Goal: Task Accomplishment & Management: Use online tool/utility

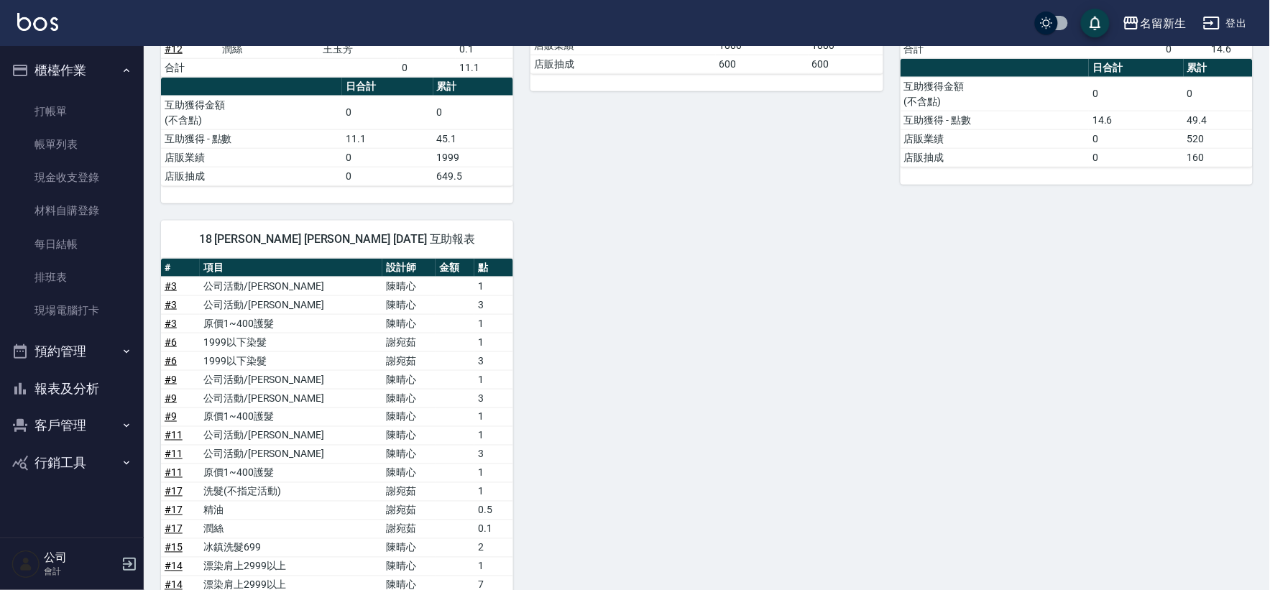
scroll to position [167, 0]
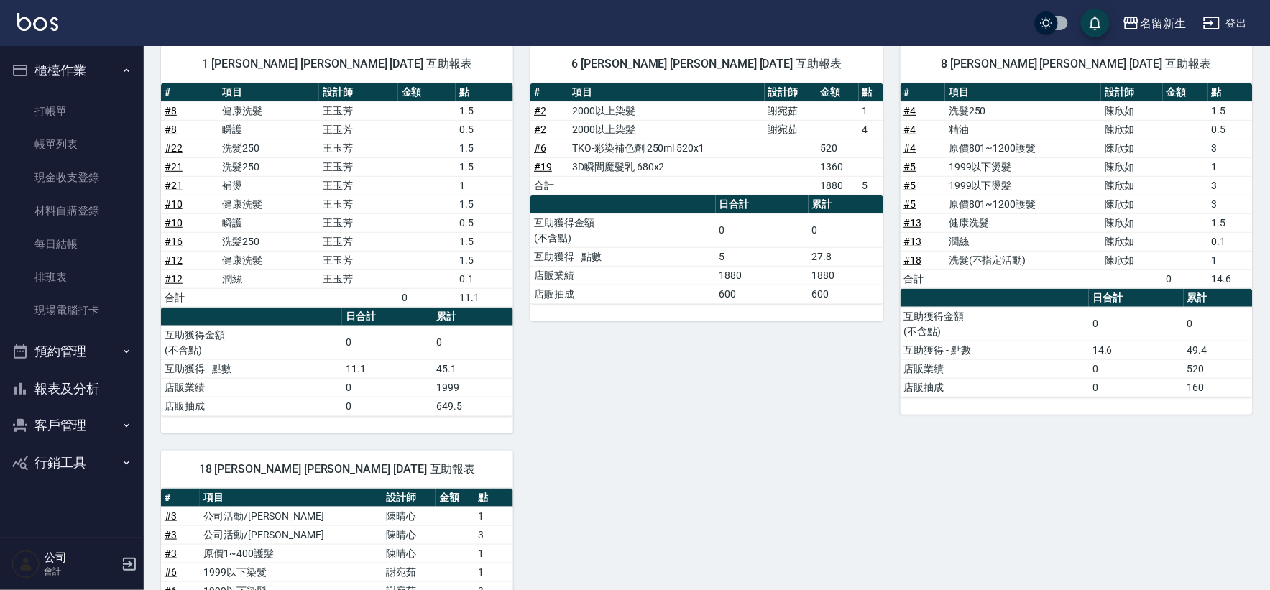
click at [94, 397] on button "報表及分析" at bounding box center [72, 388] width 132 height 37
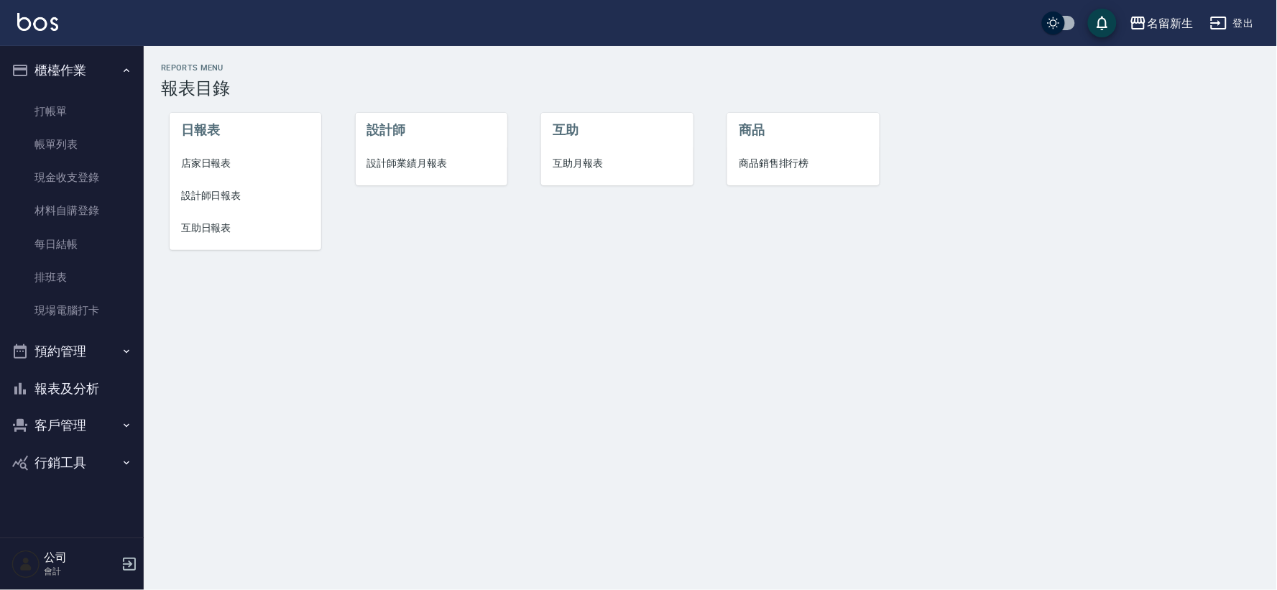
click at [586, 171] on li "互助月報表" at bounding box center [617, 163] width 152 height 32
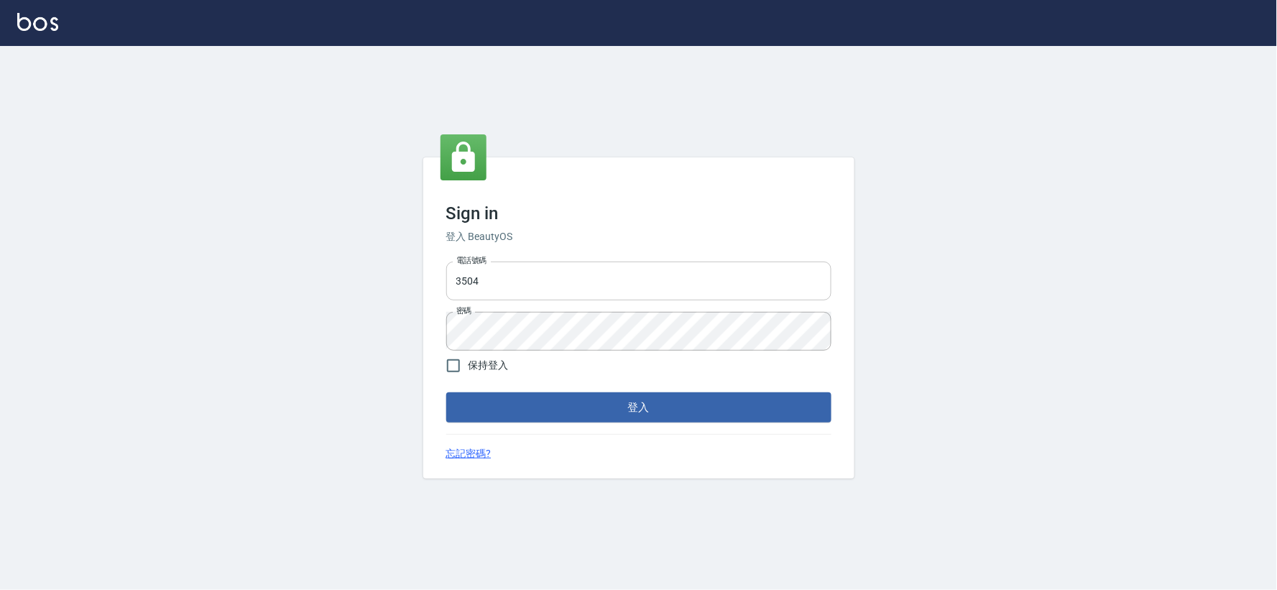
click at [523, 267] on div "電話號碼 3504 電話號碼 密碼 密碼" at bounding box center [638, 306] width 397 height 101
click at [530, 291] on input "3504" at bounding box center [638, 281] width 385 height 39
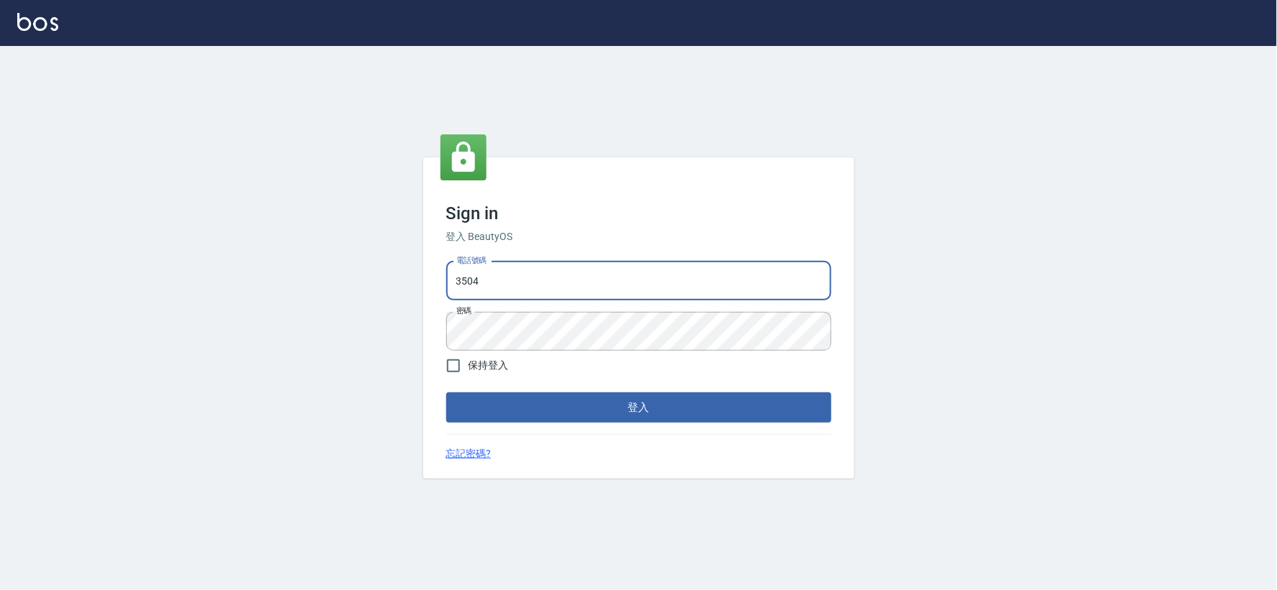
type input "034258365"
click at [730, 404] on button "登入" at bounding box center [638, 407] width 385 height 30
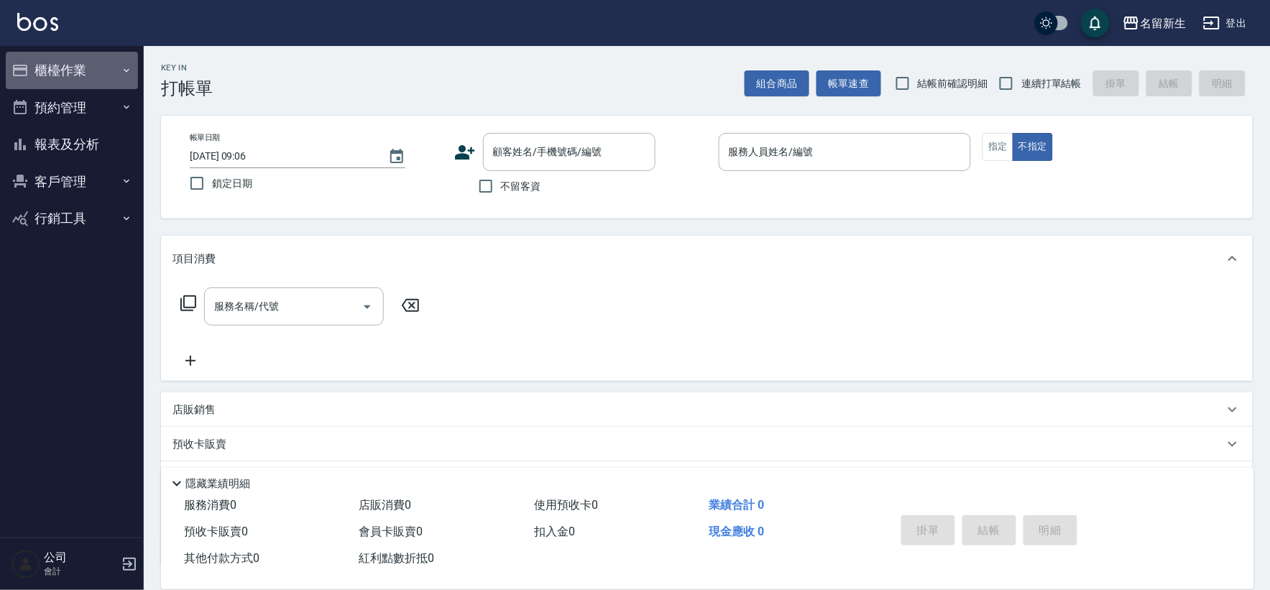
click at [126, 60] on button "櫃檯作業" at bounding box center [72, 70] width 132 height 37
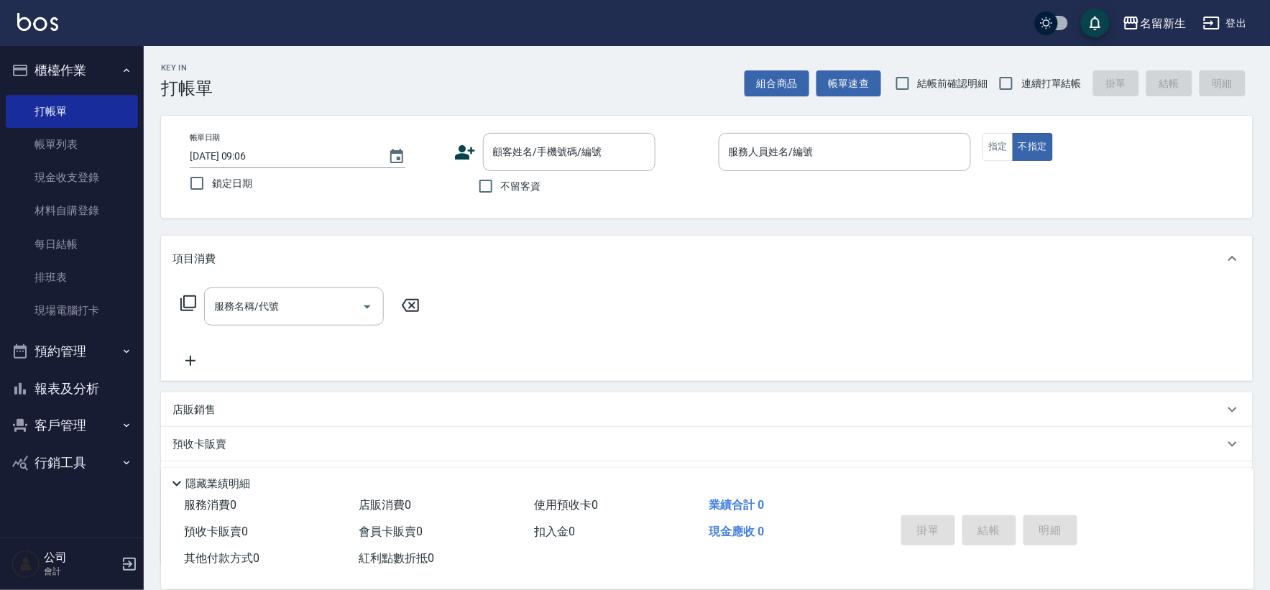
click at [97, 411] on button "客戶管理" at bounding box center [72, 425] width 132 height 37
click at [118, 391] on button "報表及分析" at bounding box center [72, 388] width 132 height 37
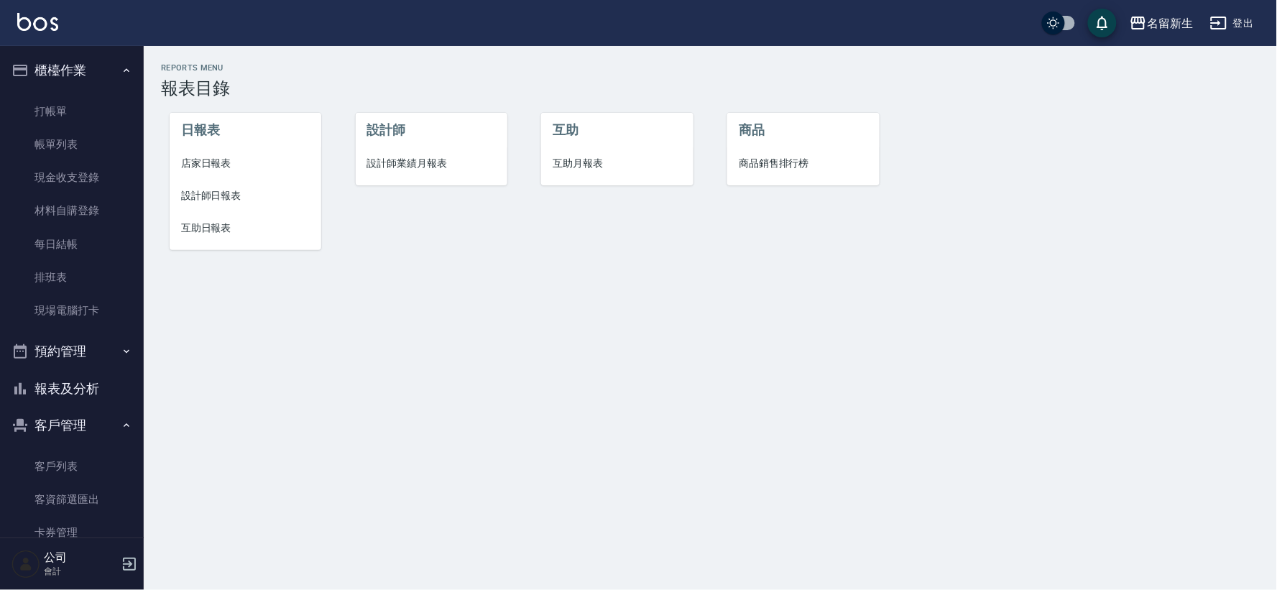
click at [446, 151] on li "設計師業績月報表" at bounding box center [432, 163] width 152 height 32
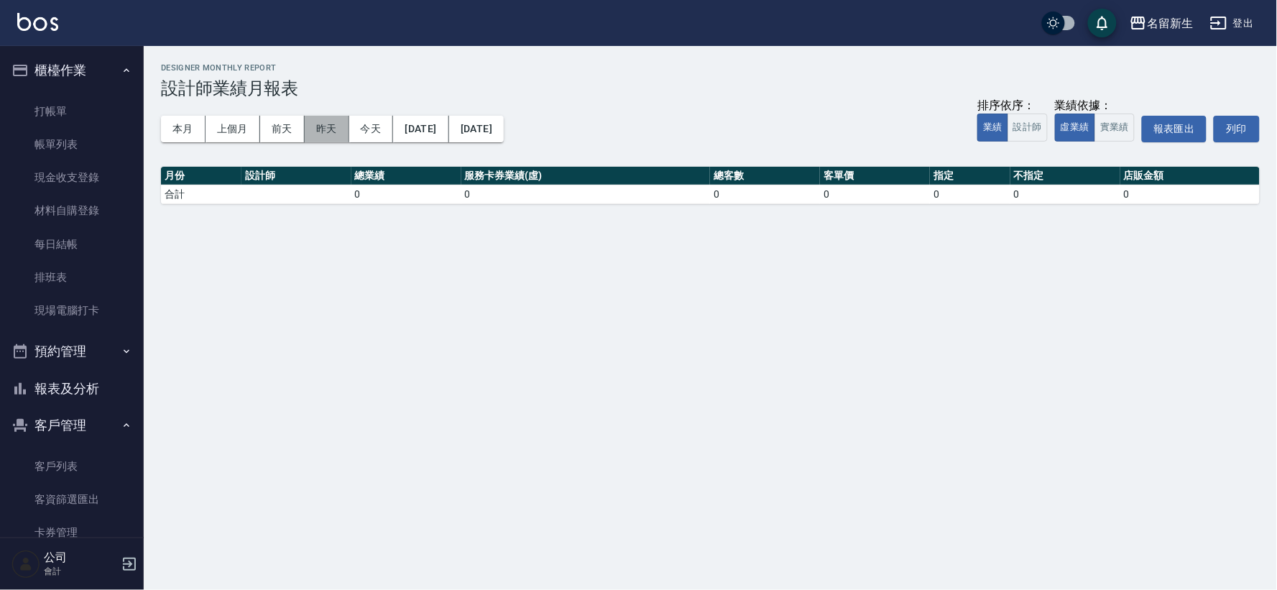
click at [318, 131] on button "昨天" at bounding box center [327, 129] width 45 height 27
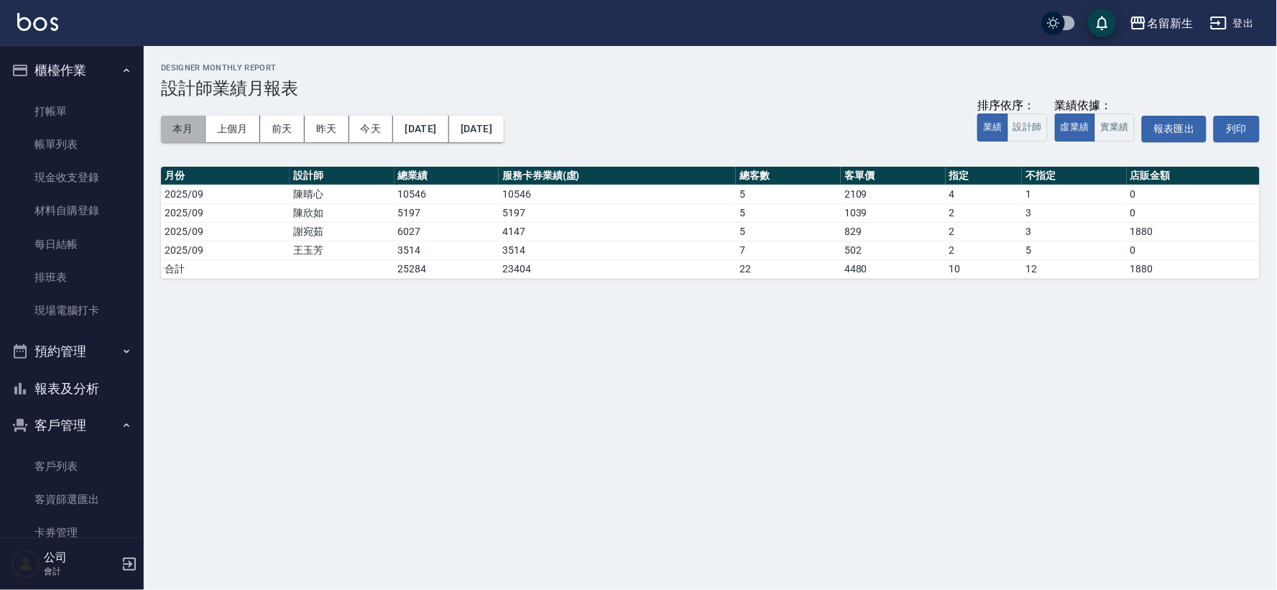
click at [177, 131] on button "本月" at bounding box center [183, 129] width 45 height 27
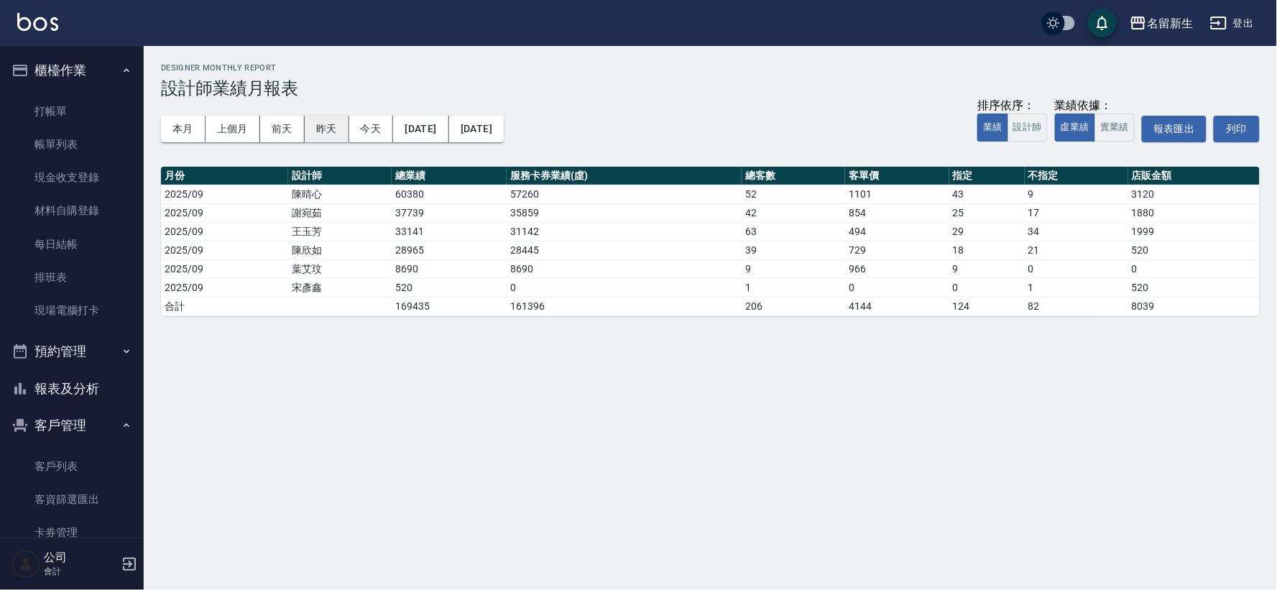
click at [333, 131] on button "昨天" at bounding box center [327, 129] width 45 height 27
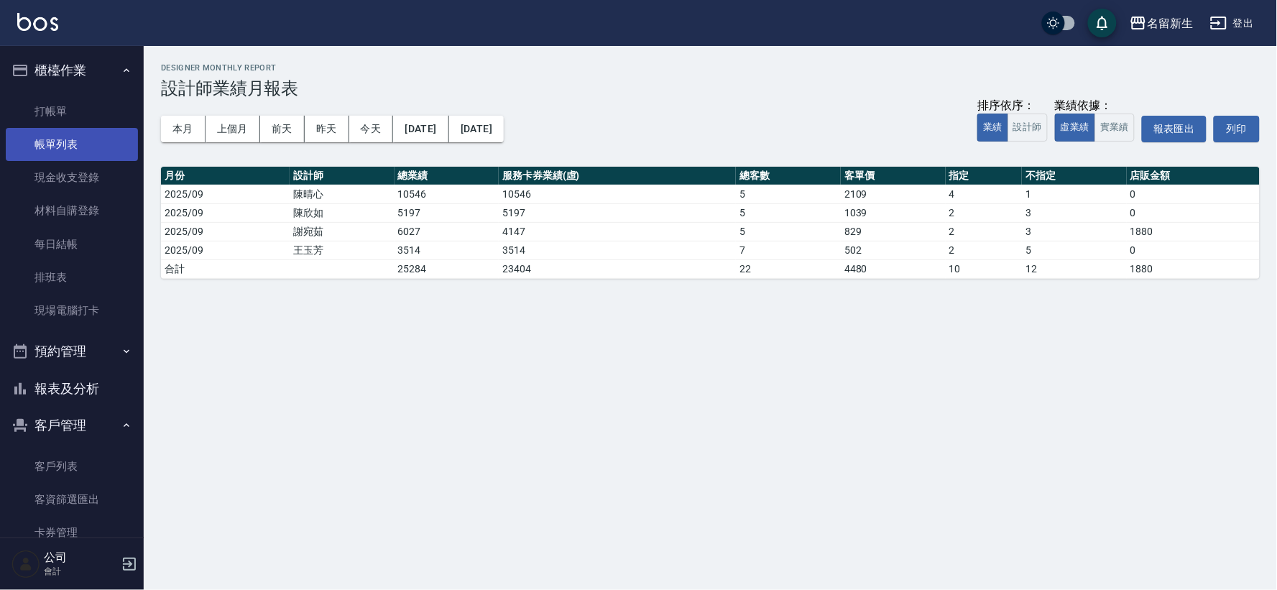
click at [84, 149] on link "帳單列表" at bounding box center [72, 144] width 132 height 33
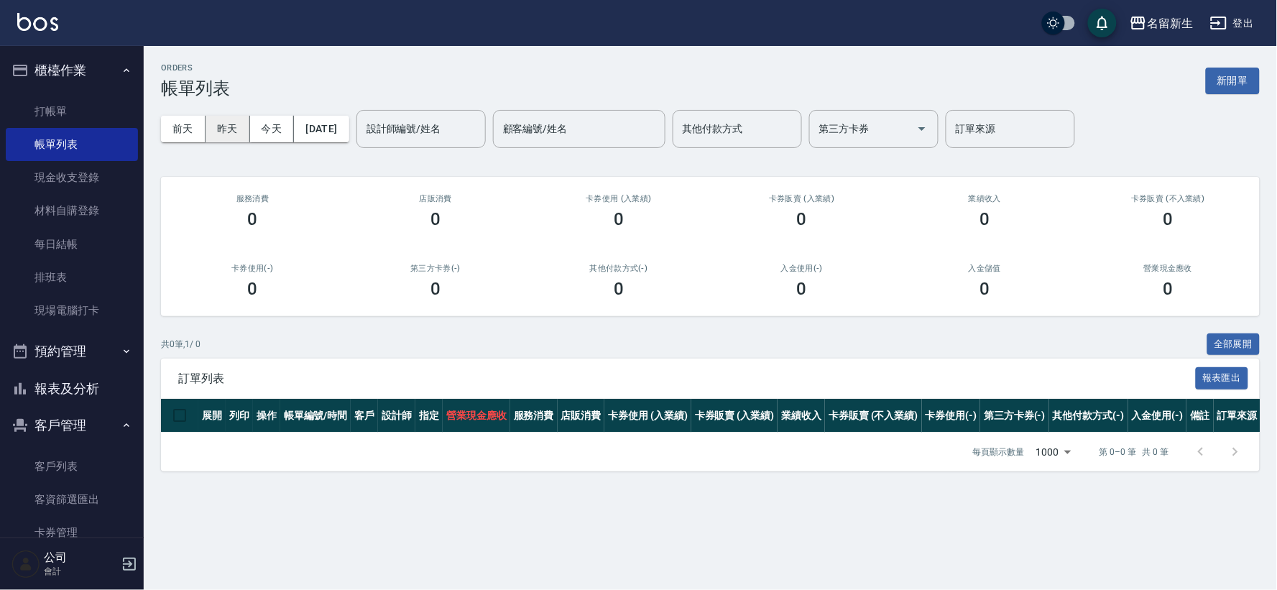
click at [214, 133] on button "昨天" at bounding box center [227, 129] width 45 height 27
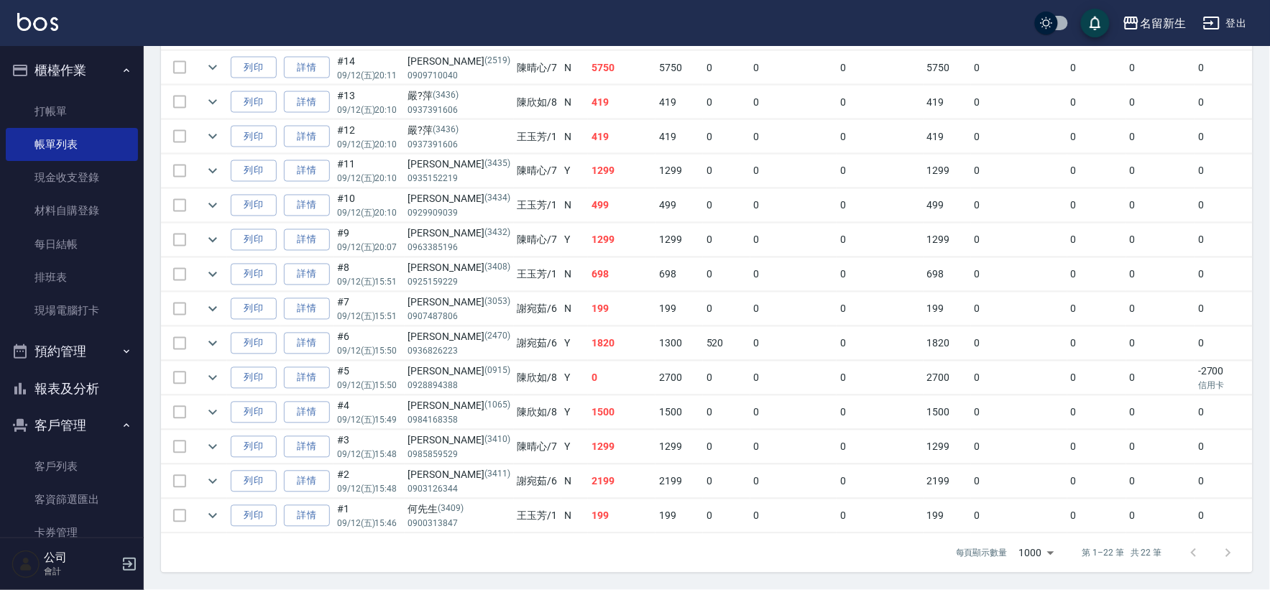
scroll to position [592, 0]
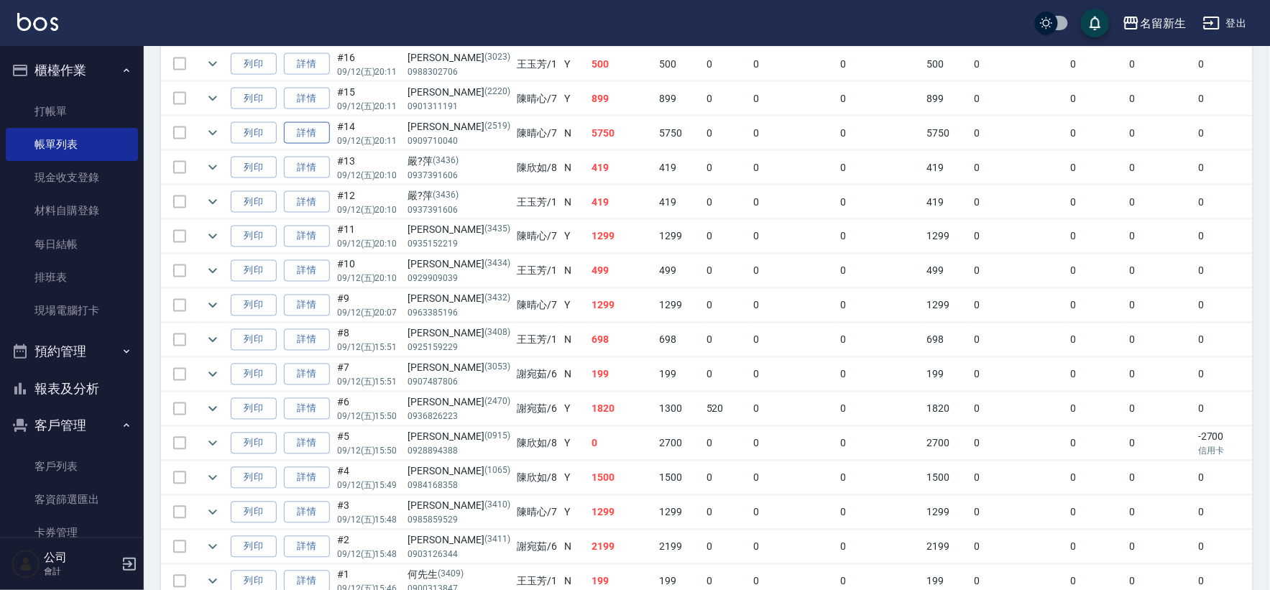
click at [310, 132] on link "詳情" at bounding box center [307, 133] width 46 height 22
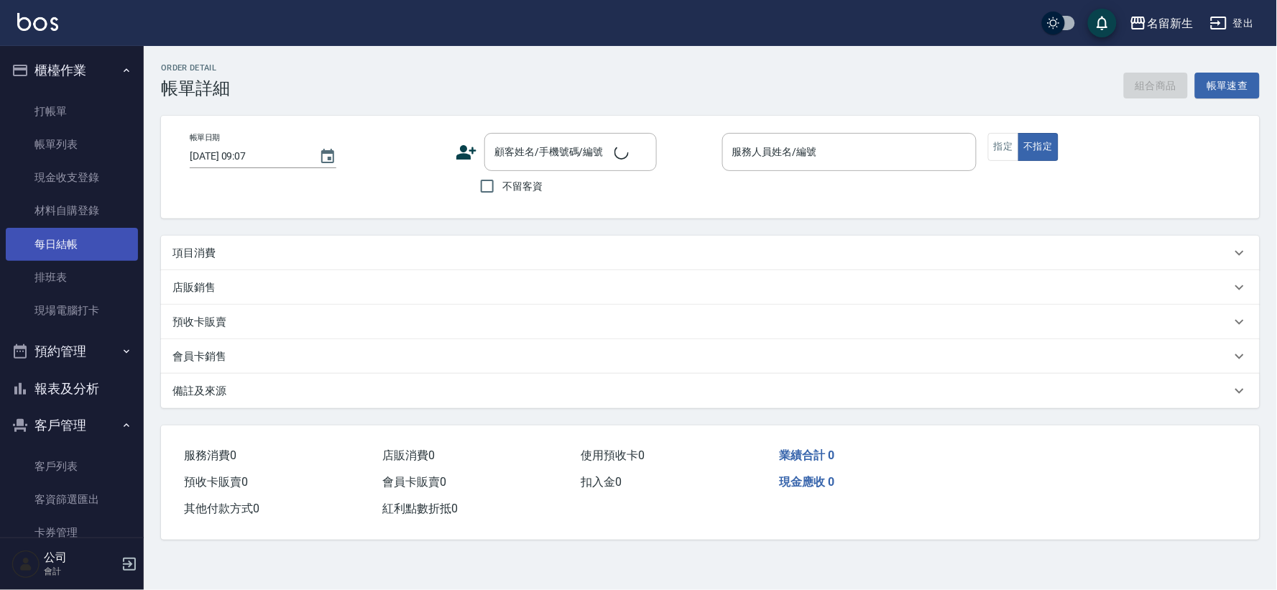
type input "[DATE] 20:11"
type input "[PERSON_NAME]-7"
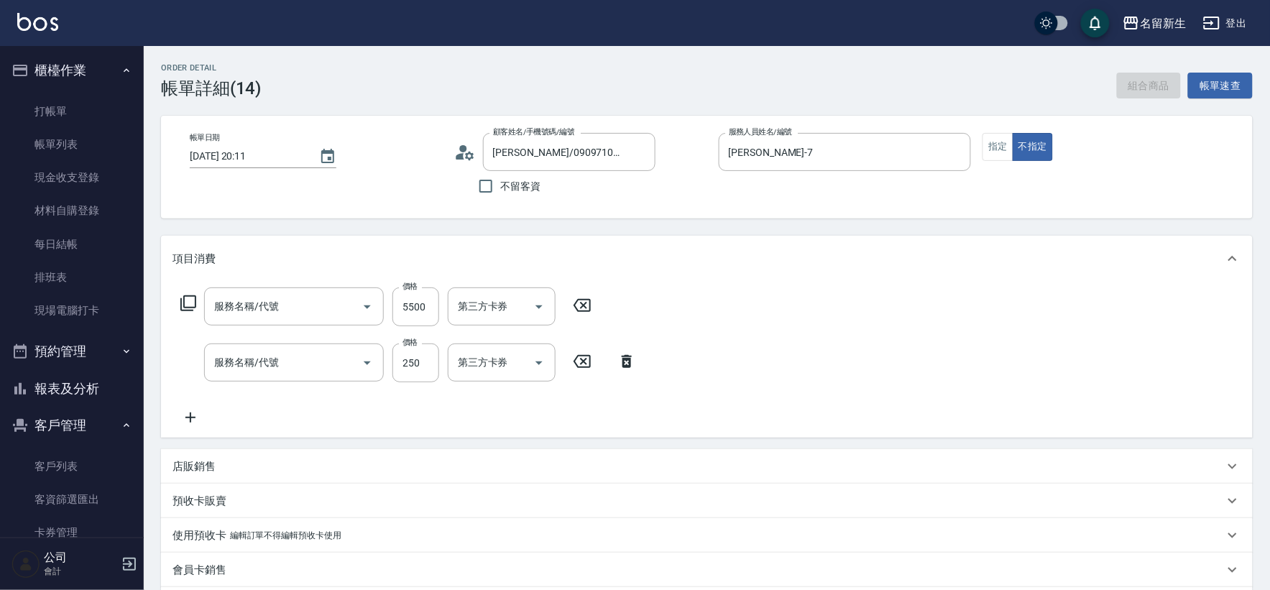
type input "[PERSON_NAME]/0909710040/2519"
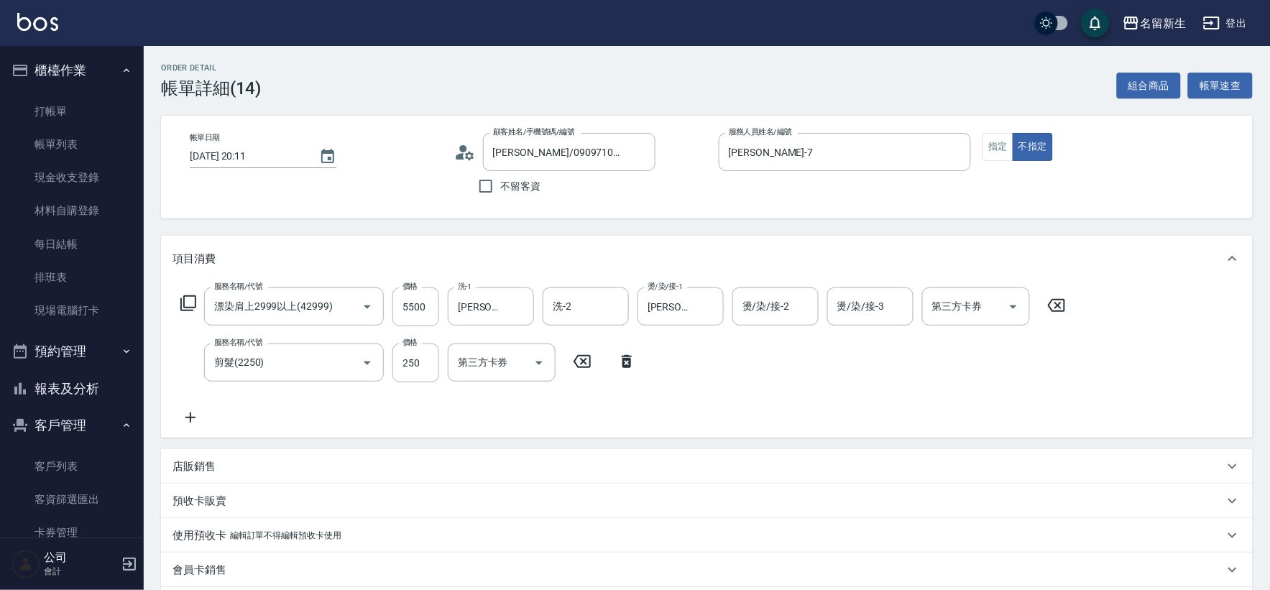
type input "漂染肩上2999以上(42999)"
type input "剪髮(2250)"
click at [997, 142] on button "指定" at bounding box center [997, 147] width 31 height 28
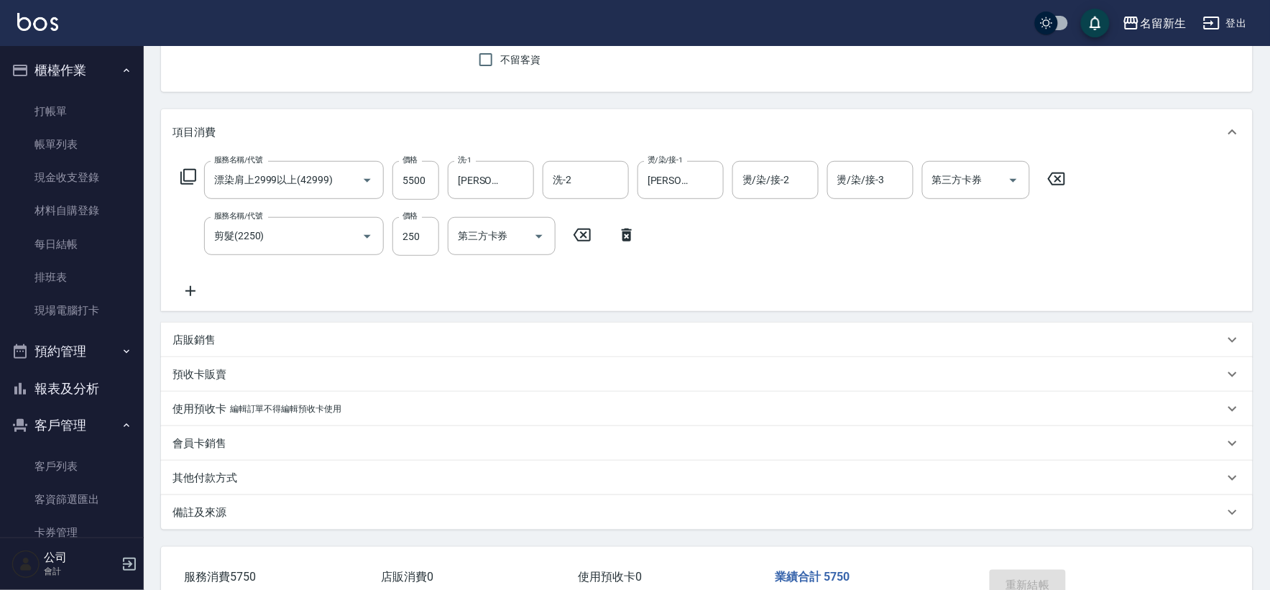
scroll to position [219, 0]
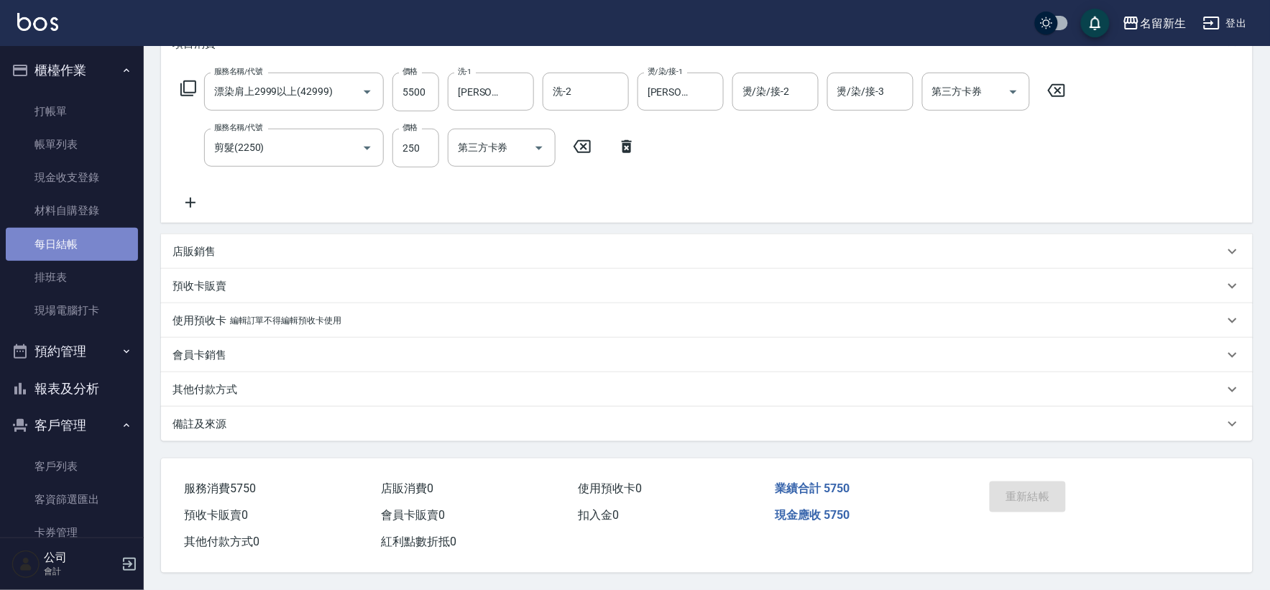
click at [101, 243] on link "每日結帳" at bounding box center [72, 244] width 132 height 33
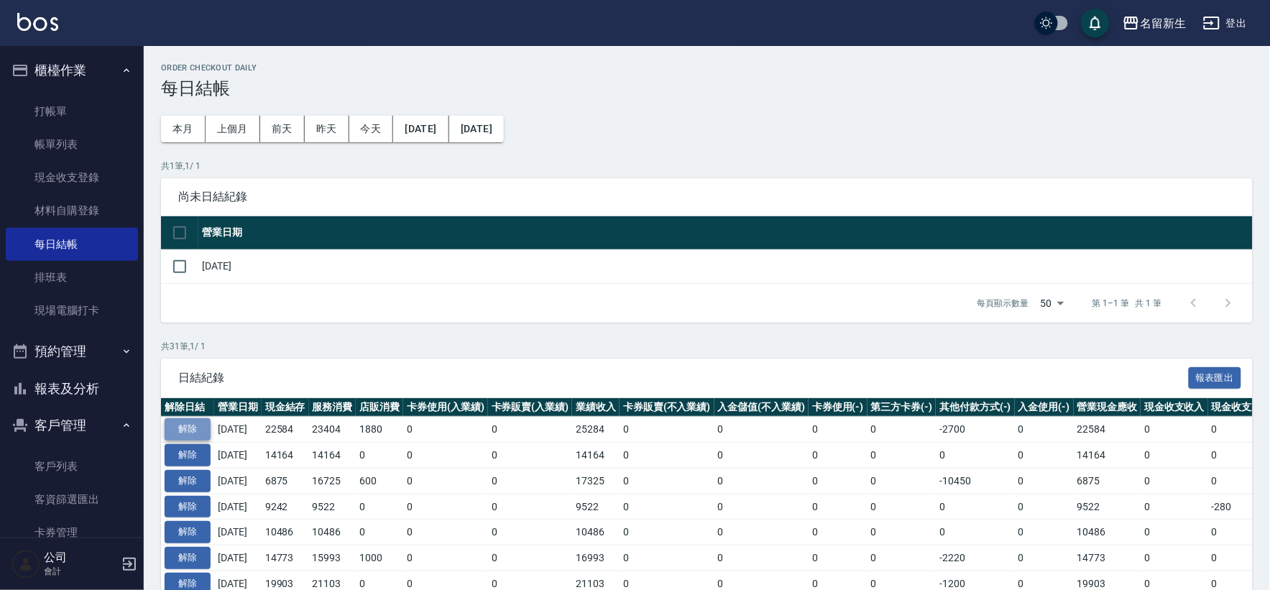
click at [197, 425] on button "解除" at bounding box center [188, 429] width 46 height 22
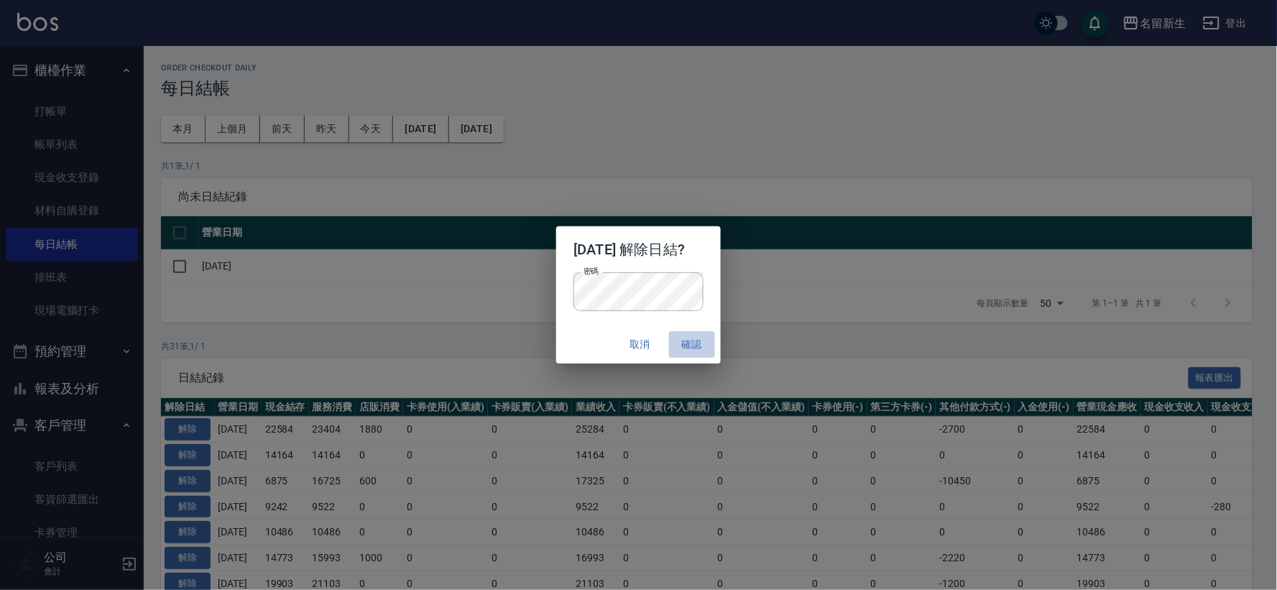
click at [690, 339] on button "確認" at bounding box center [692, 344] width 46 height 27
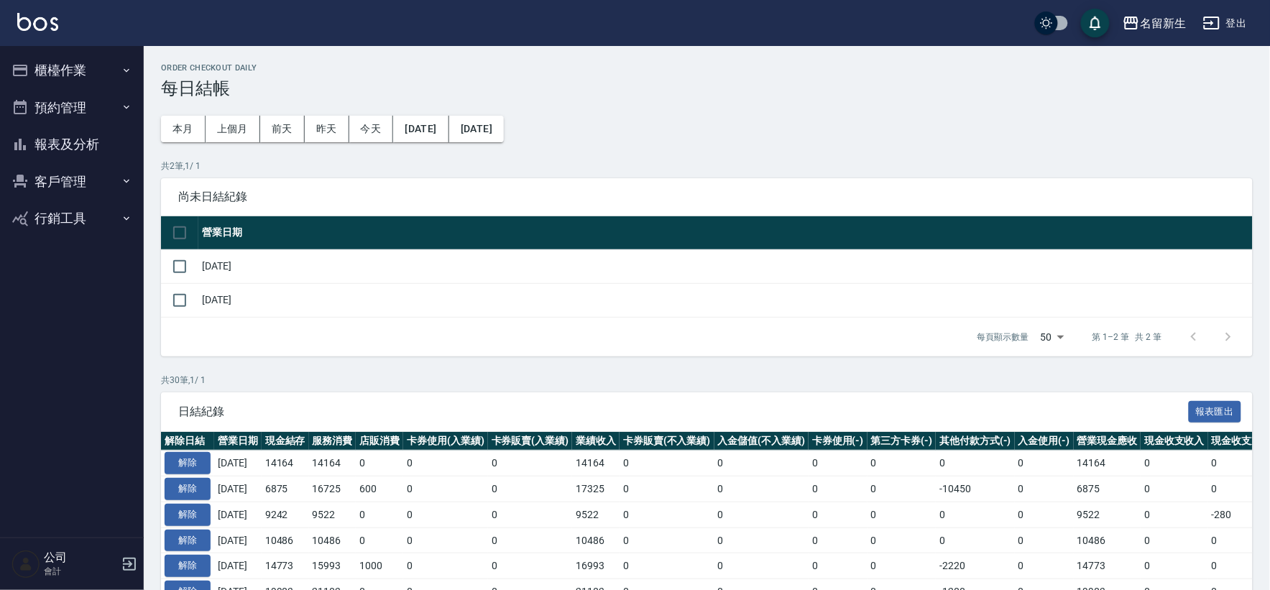
click at [89, 69] on button "櫃檯作業" at bounding box center [72, 70] width 132 height 37
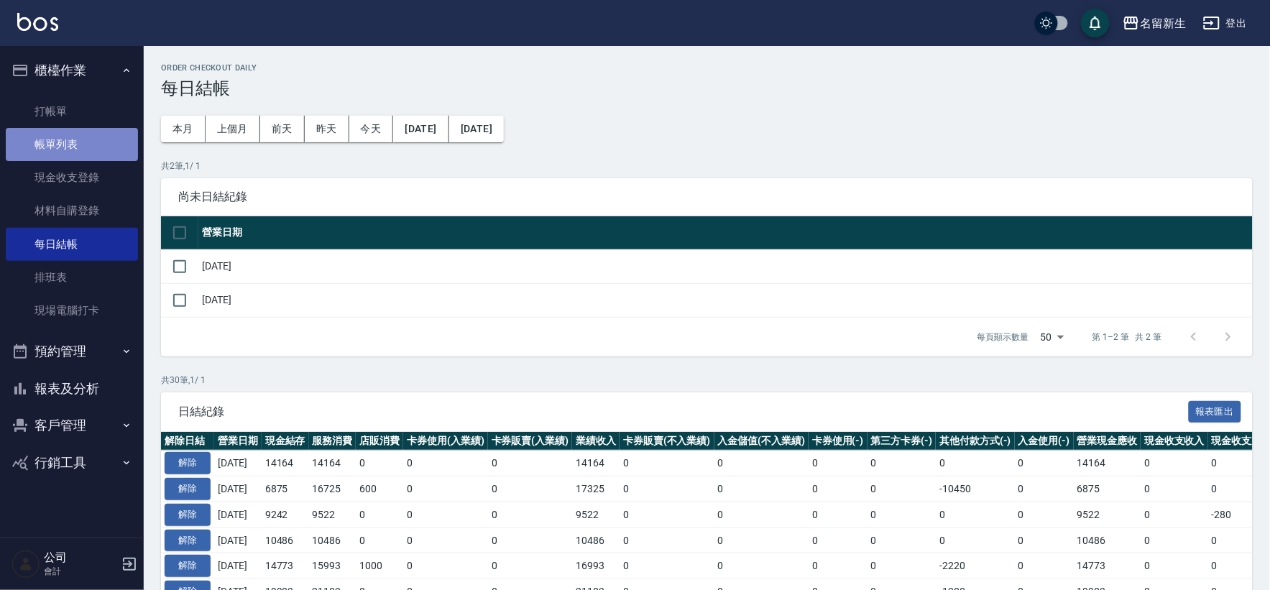
click at [94, 147] on link "帳單列表" at bounding box center [72, 144] width 132 height 33
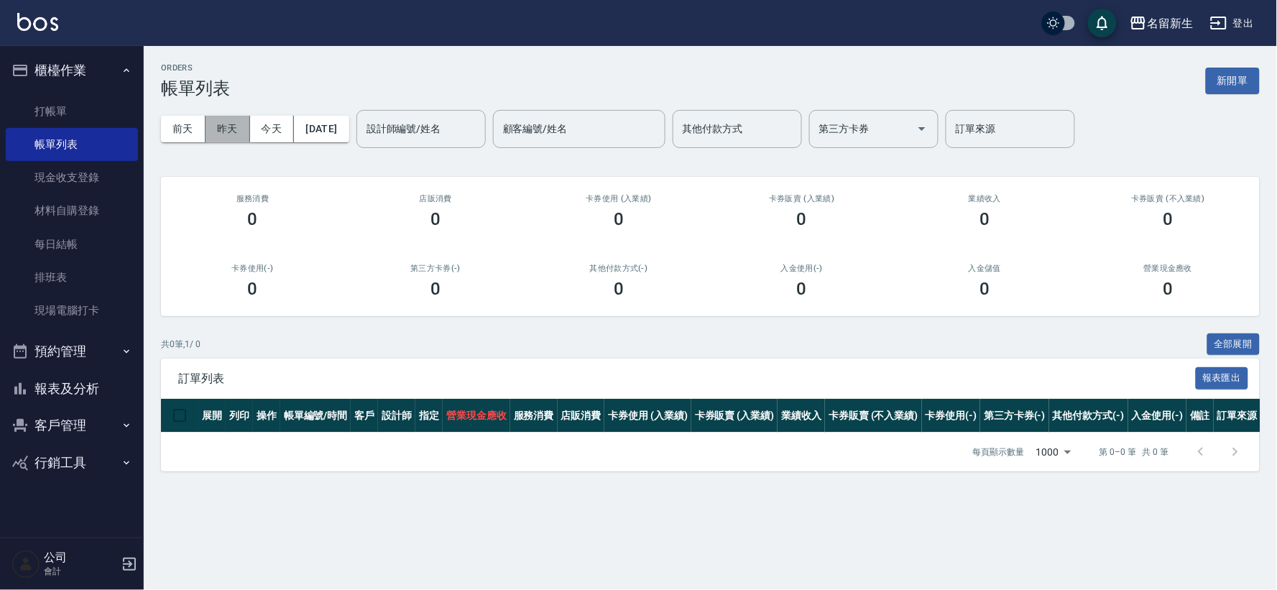
click at [234, 137] on button "昨天" at bounding box center [227, 129] width 45 height 27
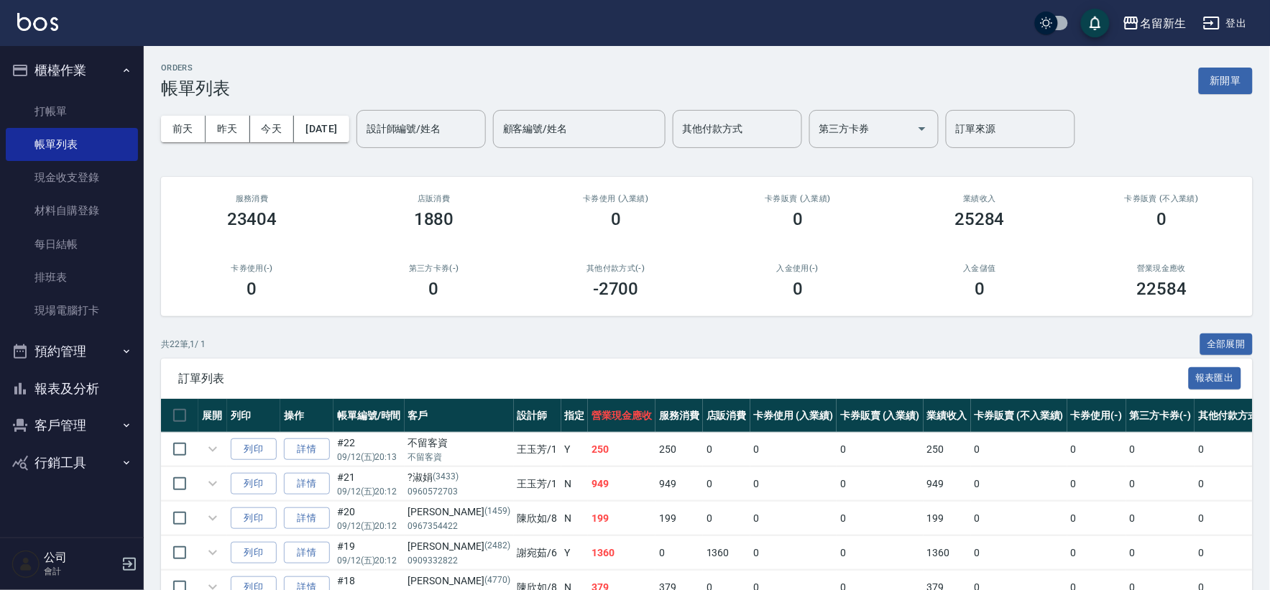
scroll to position [399, 0]
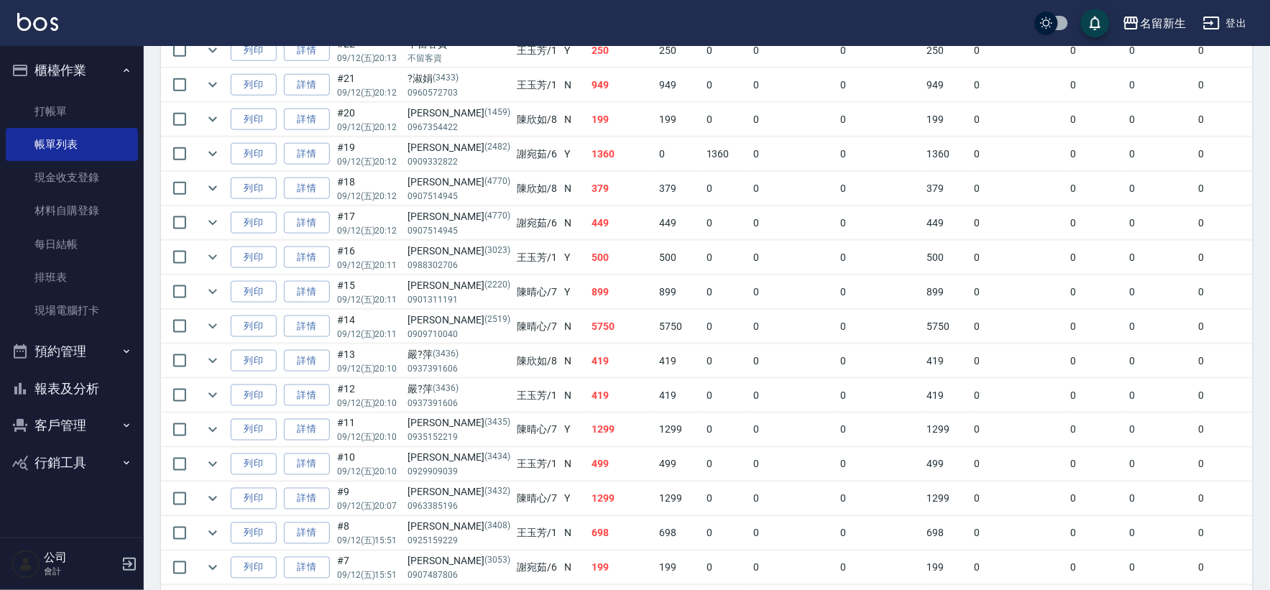
click at [300, 321] on link "詳情" at bounding box center [307, 326] width 46 height 22
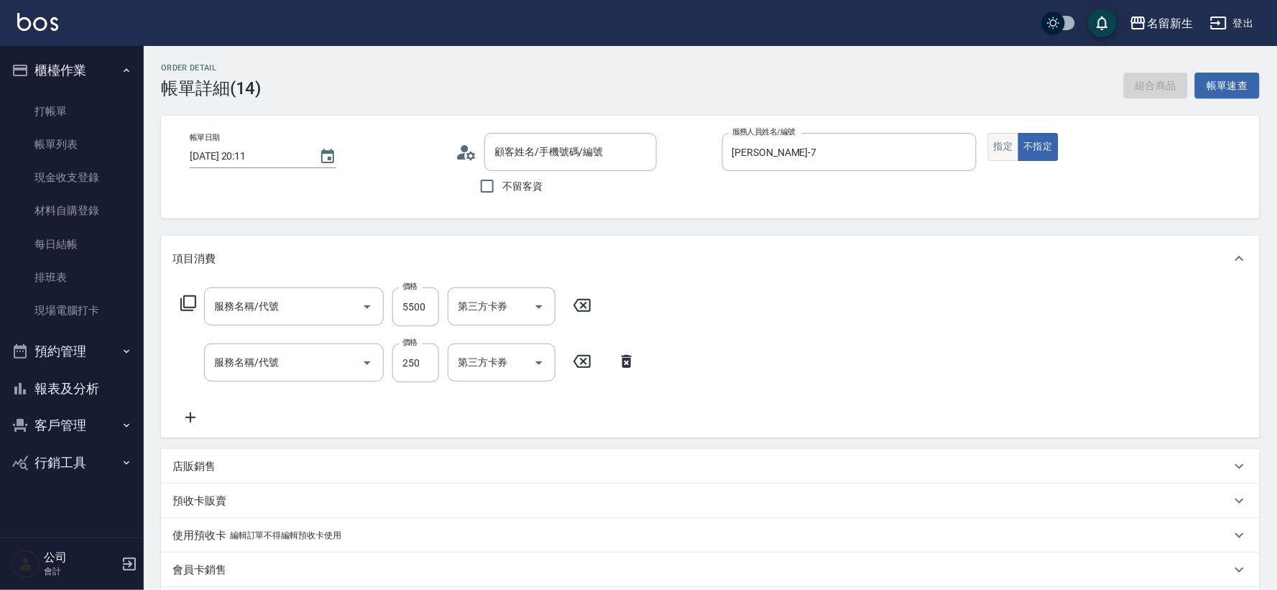
type input "[DATE] 20:11"
type input "[PERSON_NAME]-7"
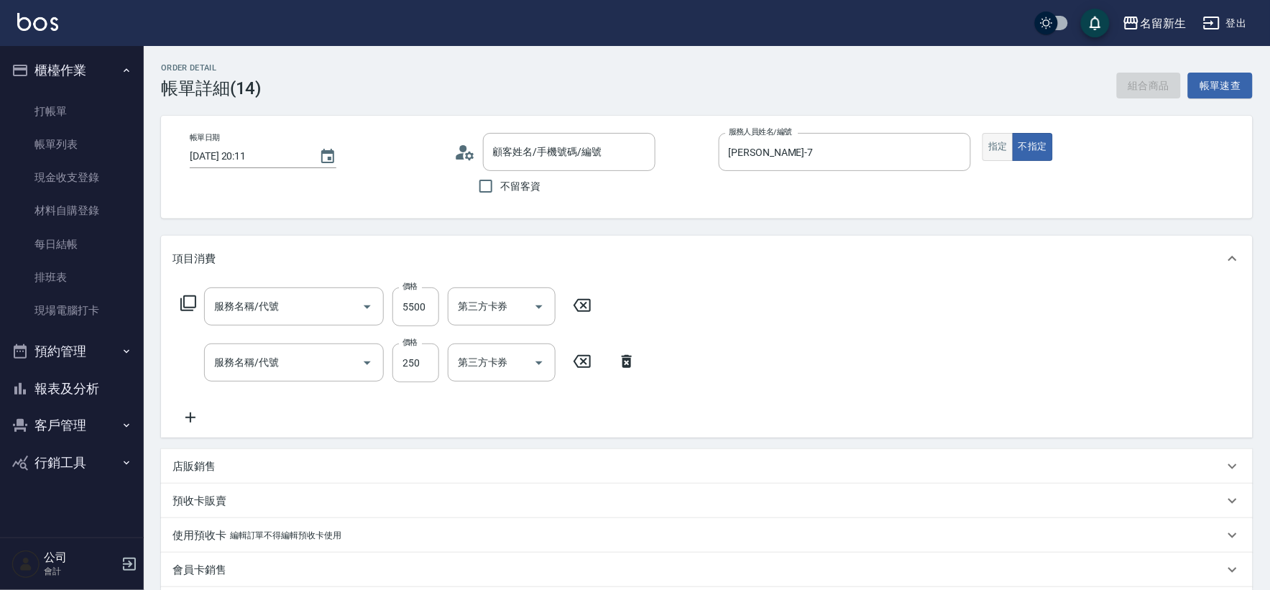
click at [1004, 152] on button "指定" at bounding box center [997, 147] width 31 height 28
type input "[PERSON_NAME]/0909710040/2519"
type input "漂染肩上2999以上(42999)"
type input "剪髮(2250)"
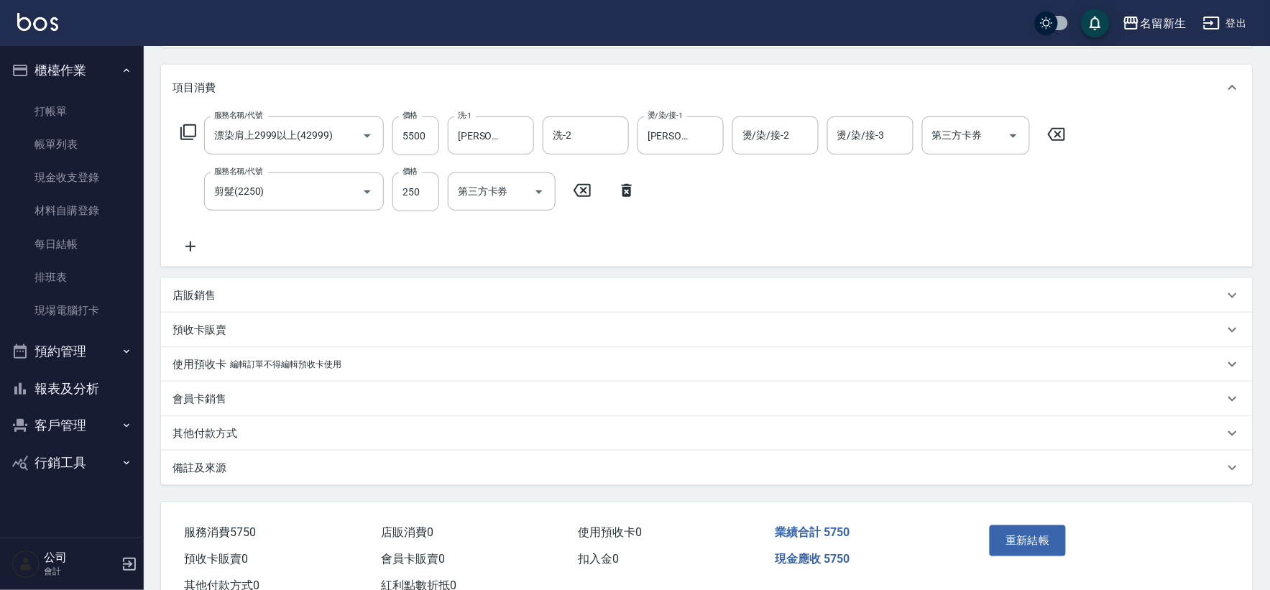
scroll to position [219, 0]
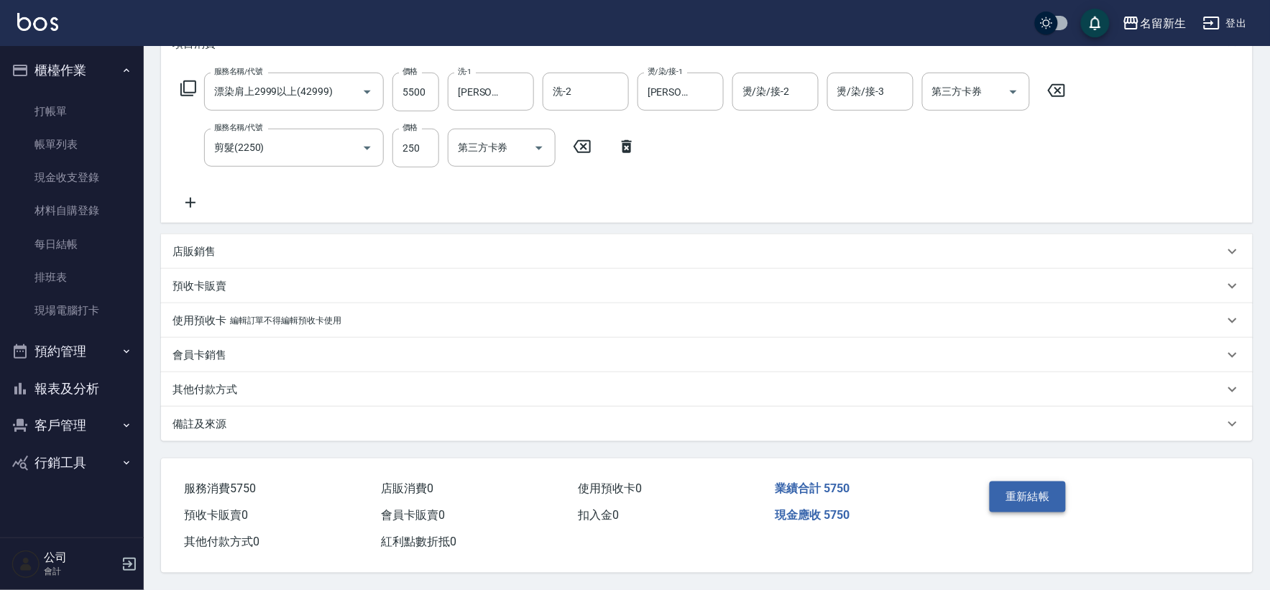
click at [1039, 489] on button "重新結帳" at bounding box center [1027, 496] width 76 height 30
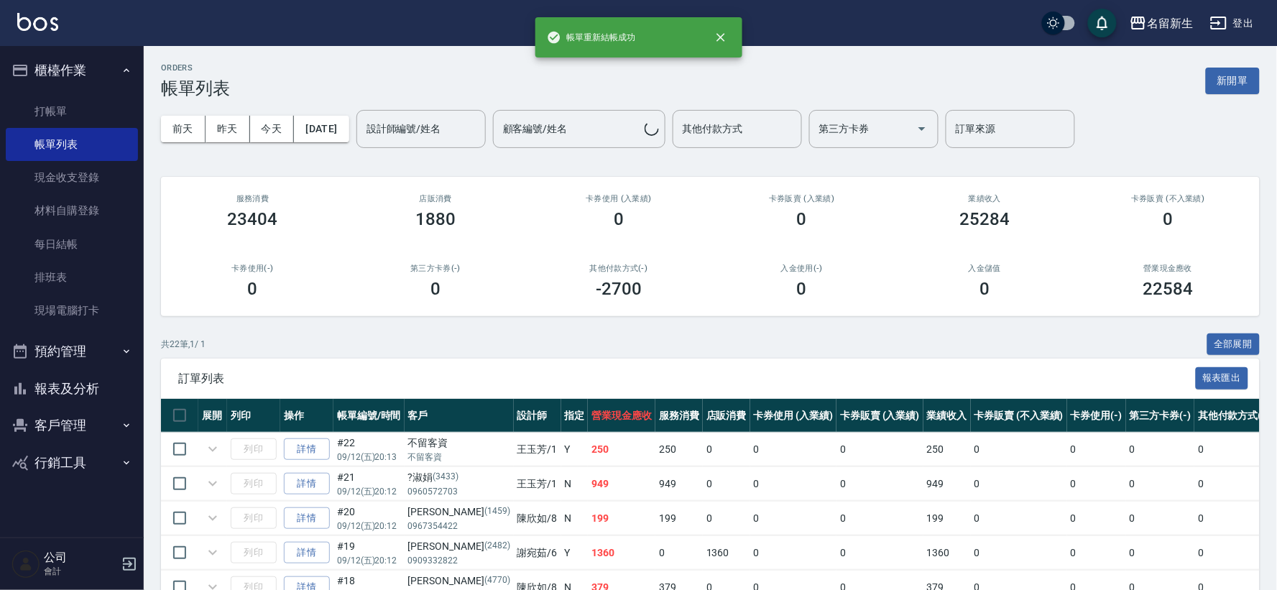
click at [94, 385] on button "報表及分析" at bounding box center [72, 388] width 132 height 37
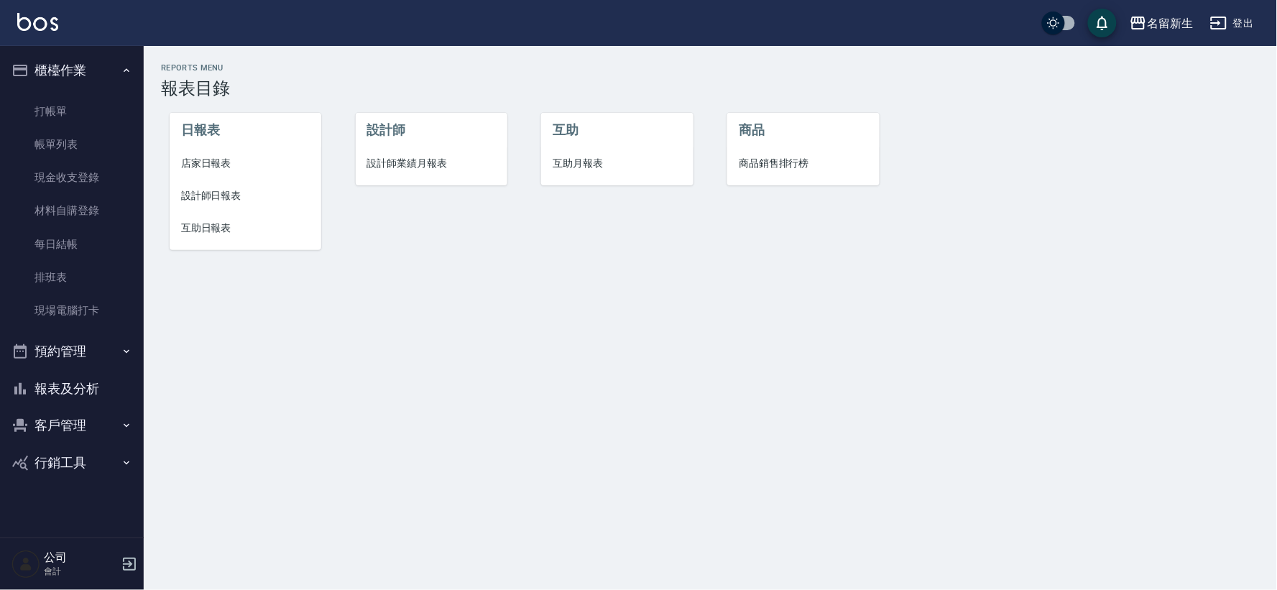
click at [415, 163] on span "設計師業績月報表" at bounding box center [431, 163] width 129 height 15
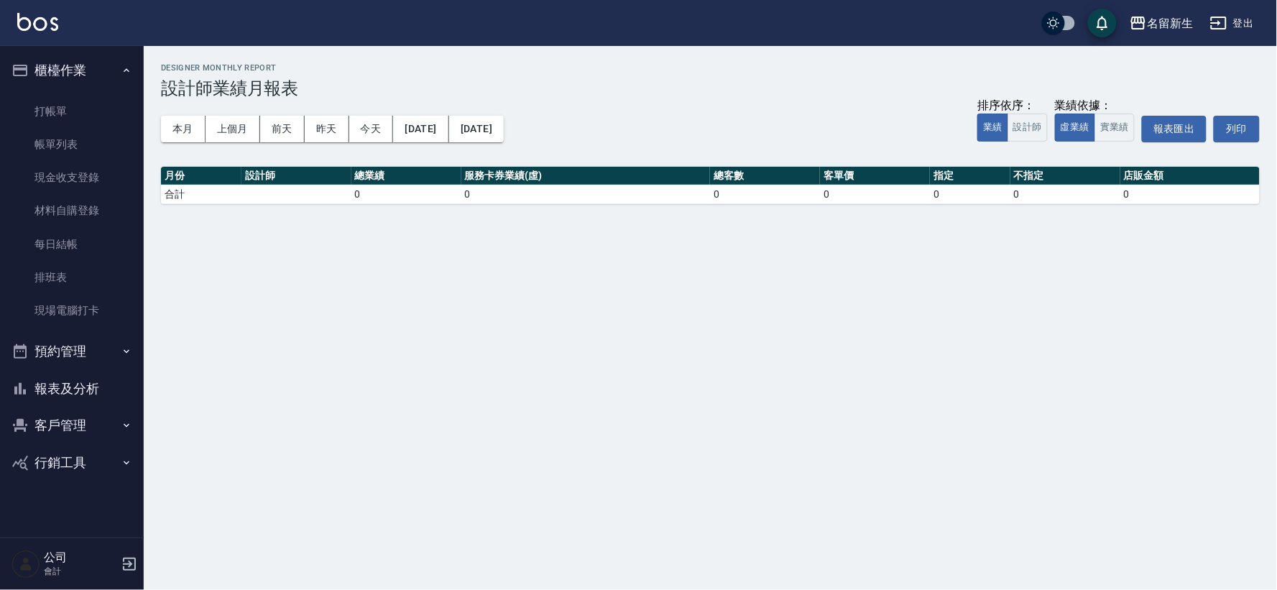
click at [65, 383] on button "報表及分析" at bounding box center [72, 388] width 132 height 37
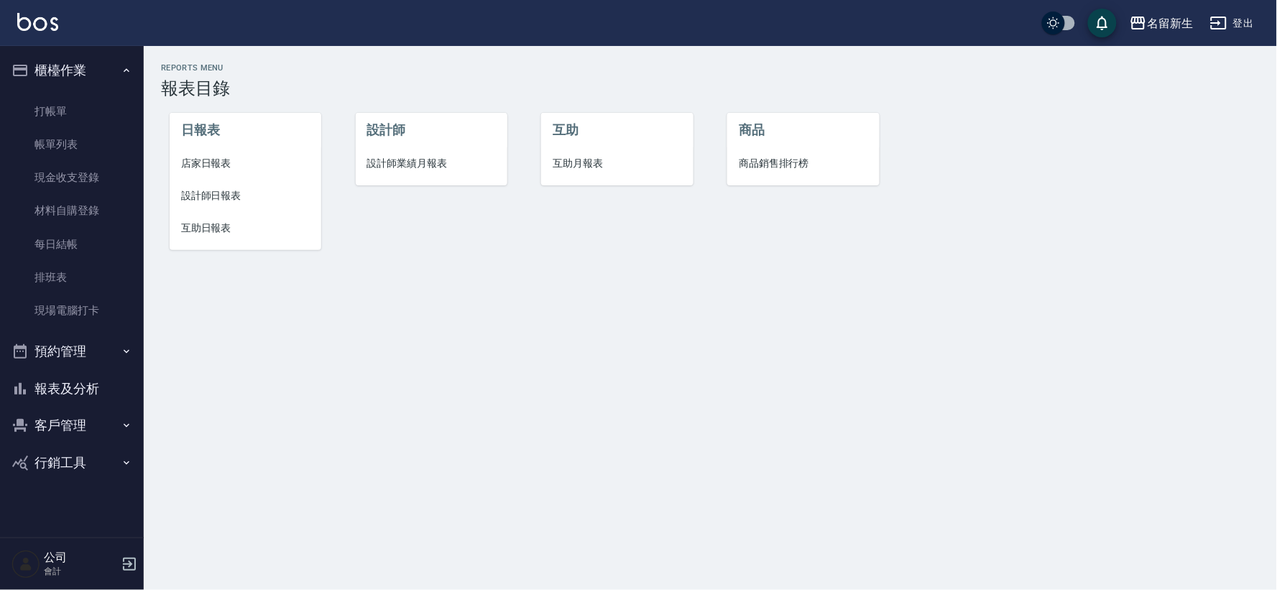
click at [246, 180] on li "設計師日報表" at bounding box center [246, 196] width 152 height 32
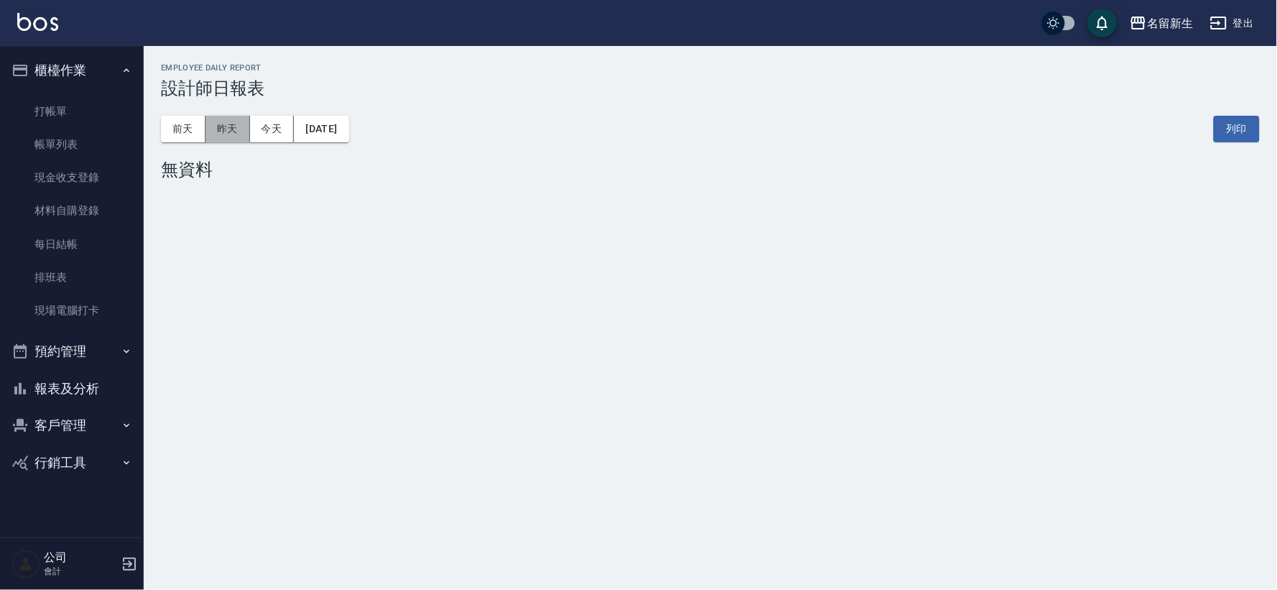
click at [221, 134] on button "昨天" at bounding box center [227, 129] width 45 height 27
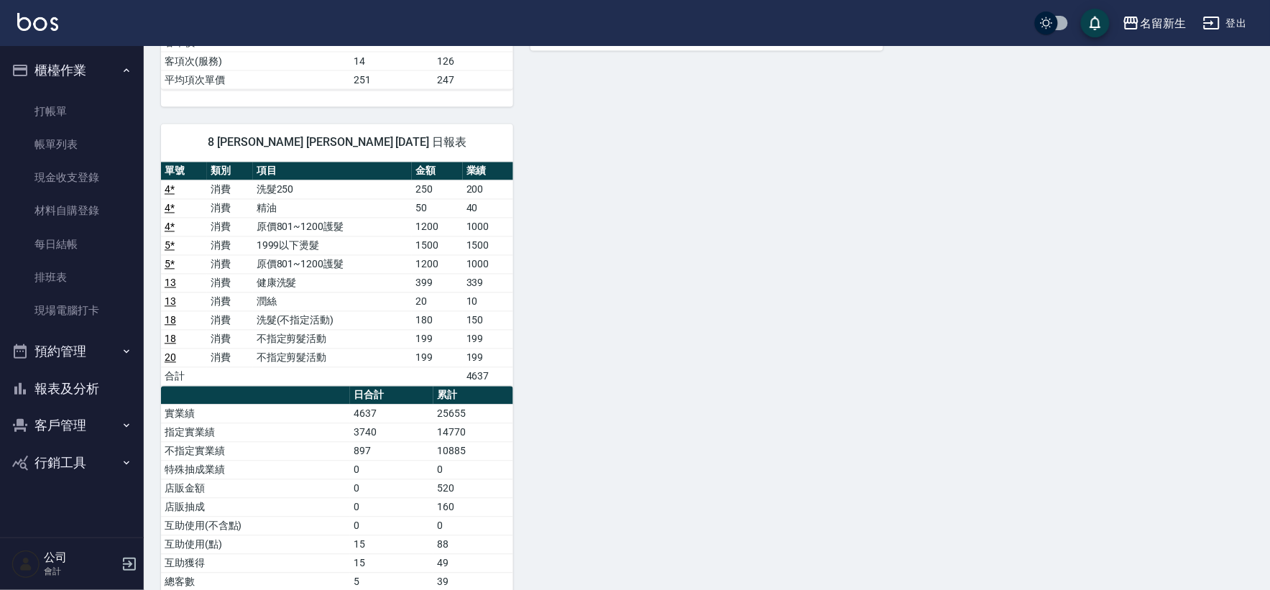
scroll to position [600, 0]
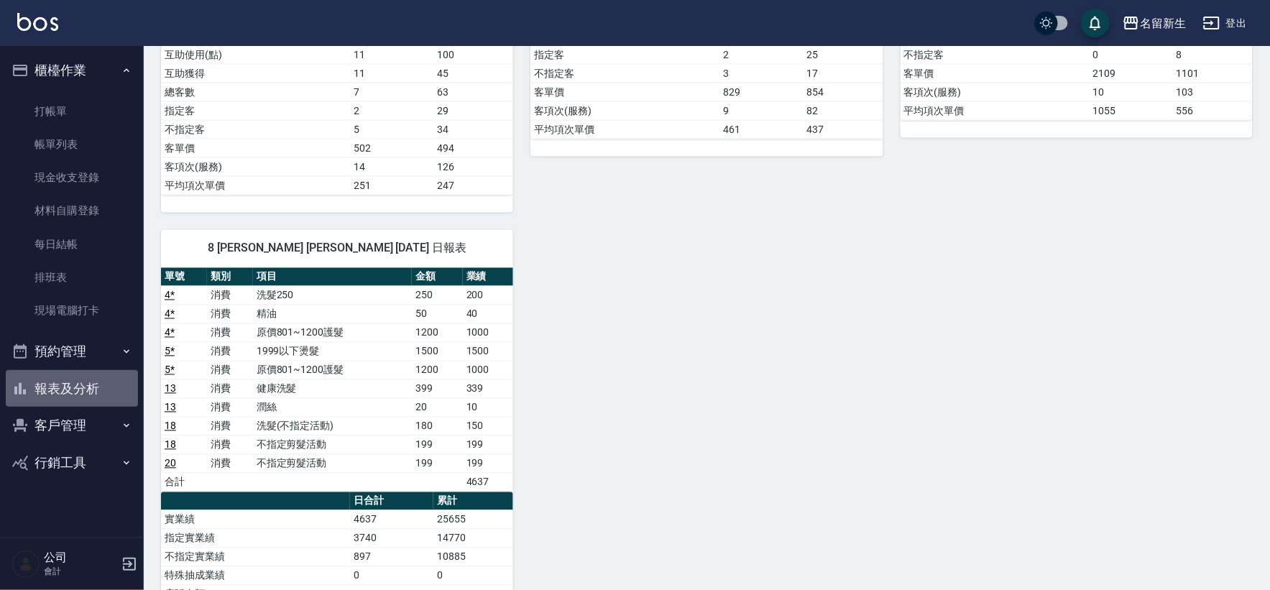
click at [114, 397] on button "報表及分析" at bounding box center [72, 388] width 132 height 37
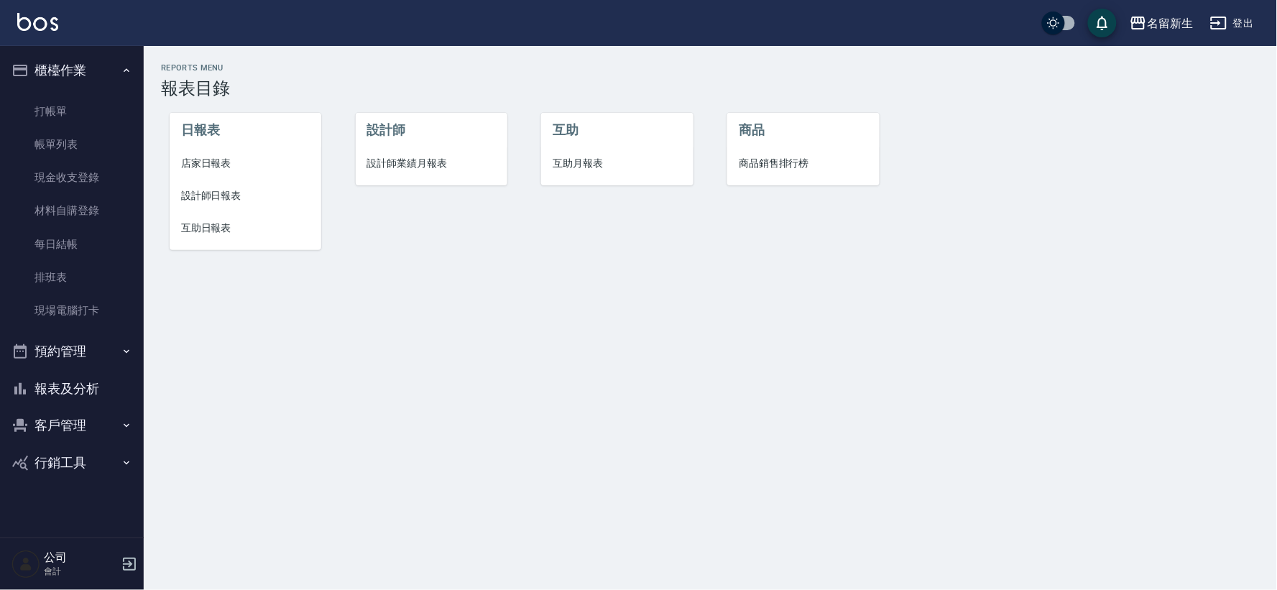
click at [583, 166] on span "互助月報表" at bounding box center [617, 163] width 129 height 15
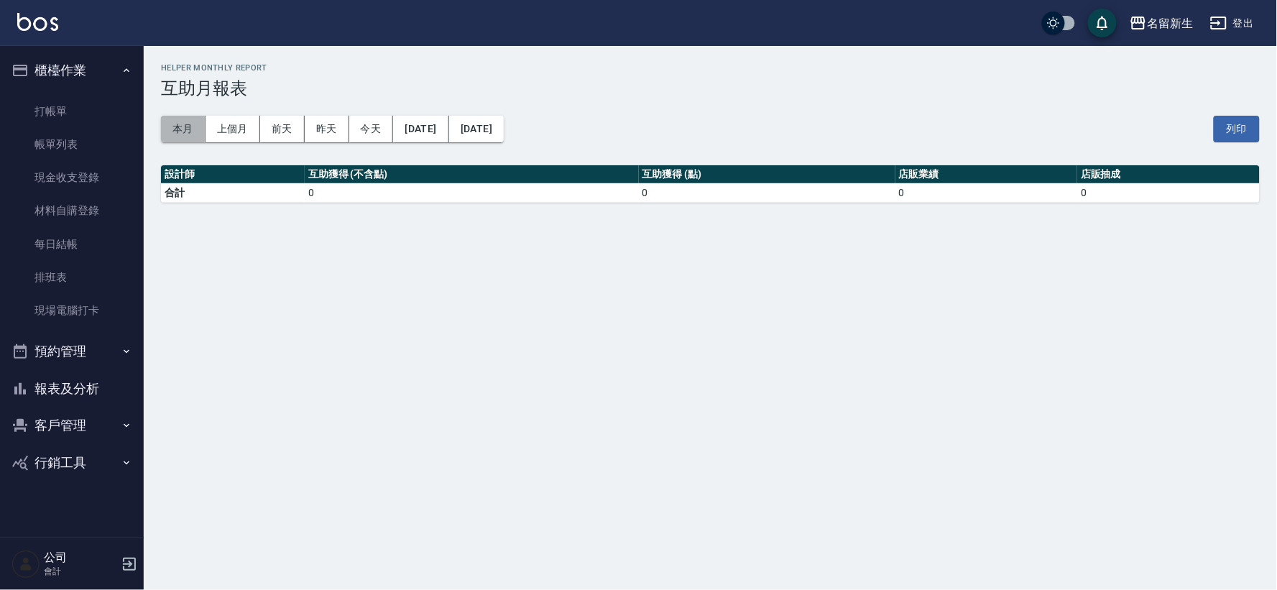
click at [182, 129] on button "本月" at bounding box center [183, 129] width 45 height 27
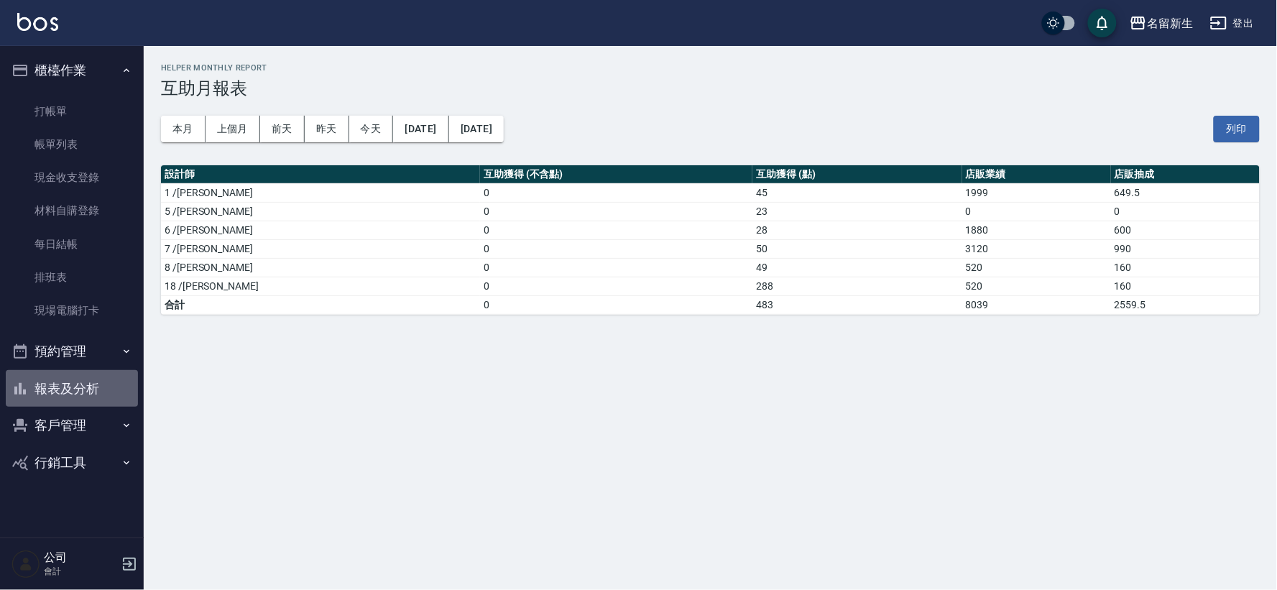
click at [45, 393] on button "報表及分析" at bounding box center [72, 388] width 132 height 37
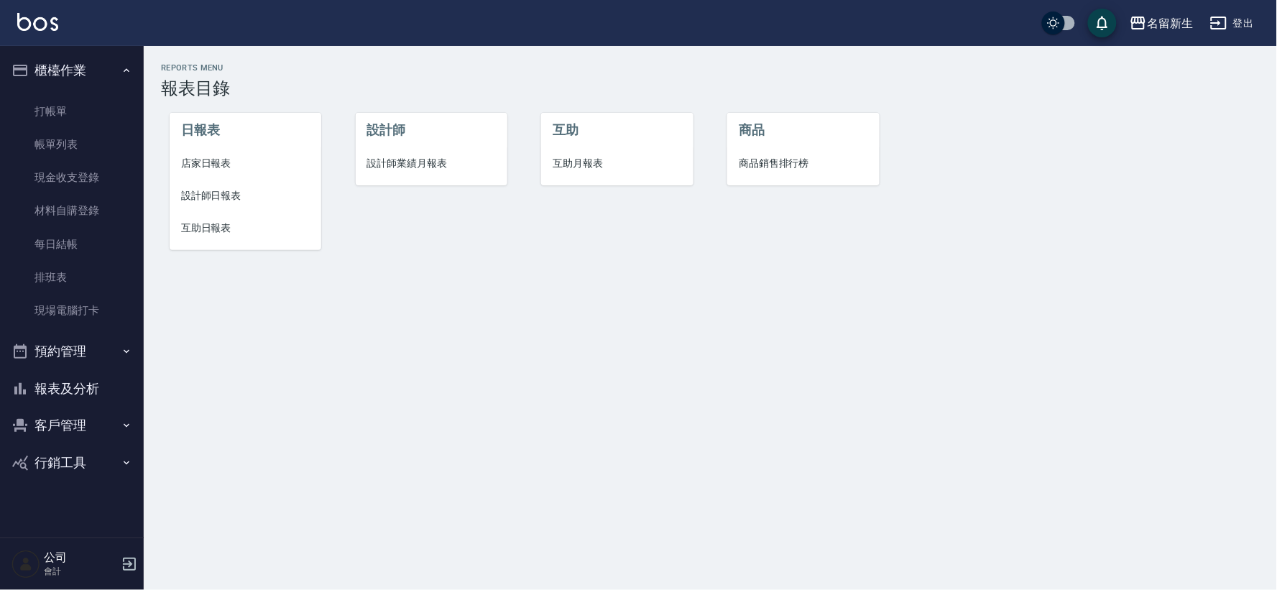
click at [210, 199] on span "設計師日報表" at bounding box center [245, 195] width 129 height 15
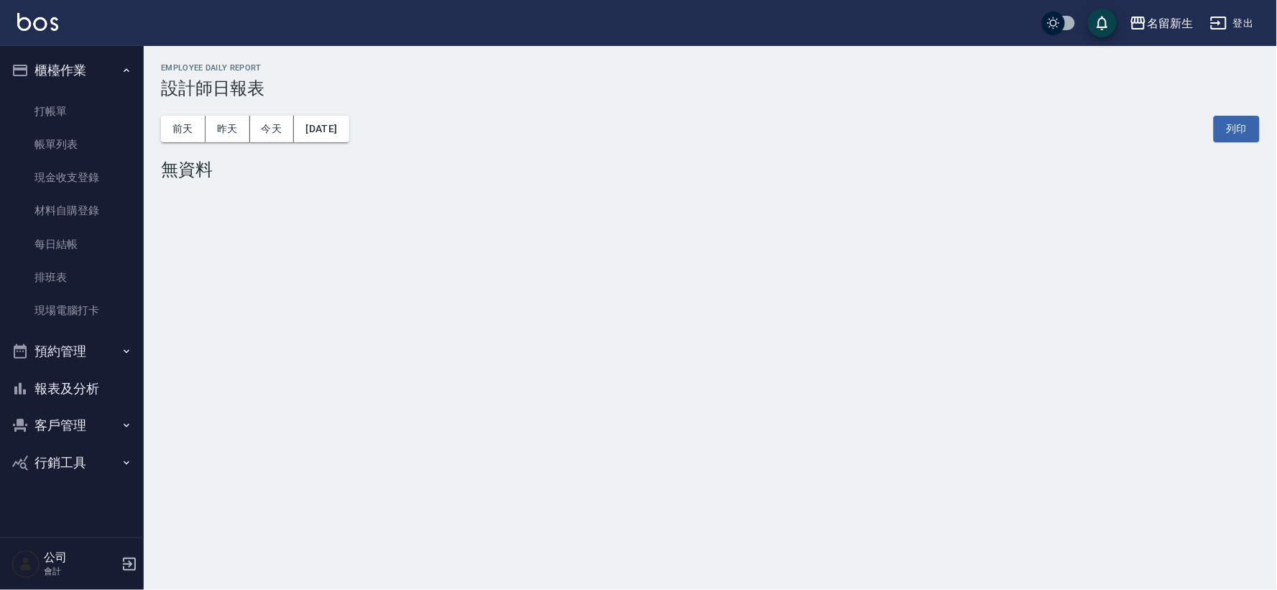
click at [225, 142] on div "[DATE] [DATE] [DATE] [DATE] 列印" at bounding box center [710, 128] width 1099 height 61
click at [234, 125] on button "昨天" at bounding box center [227, 129] width 45 height 27
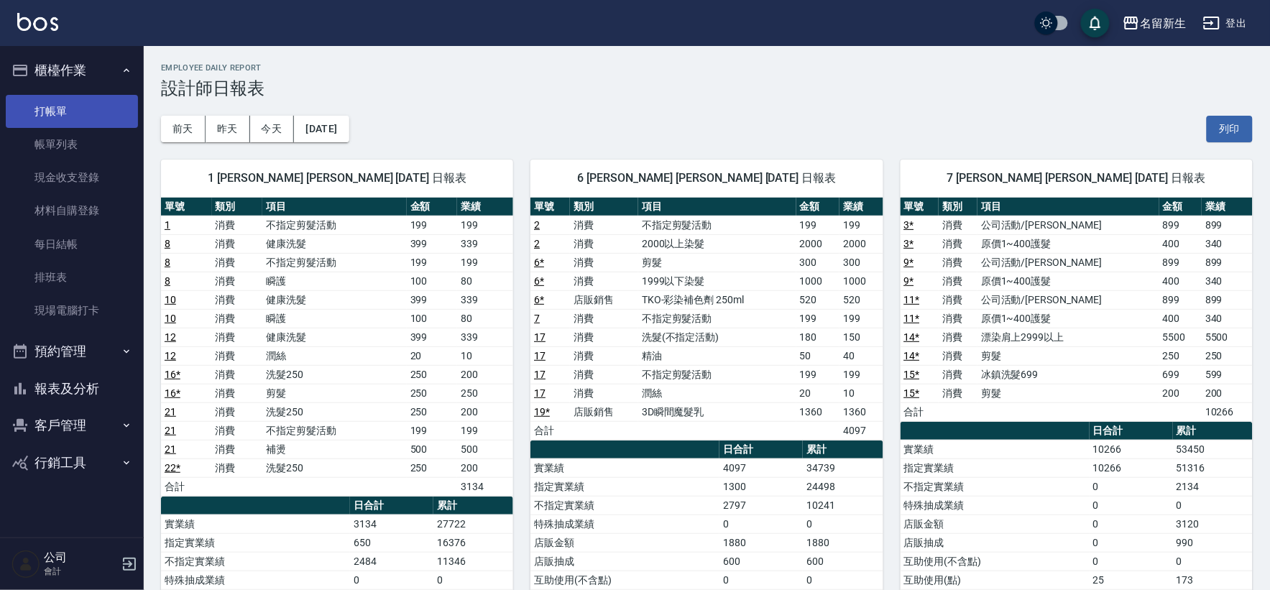
click at [55, 106] on link "打帳單" at bounding box center [72, 111] width 132 height 33
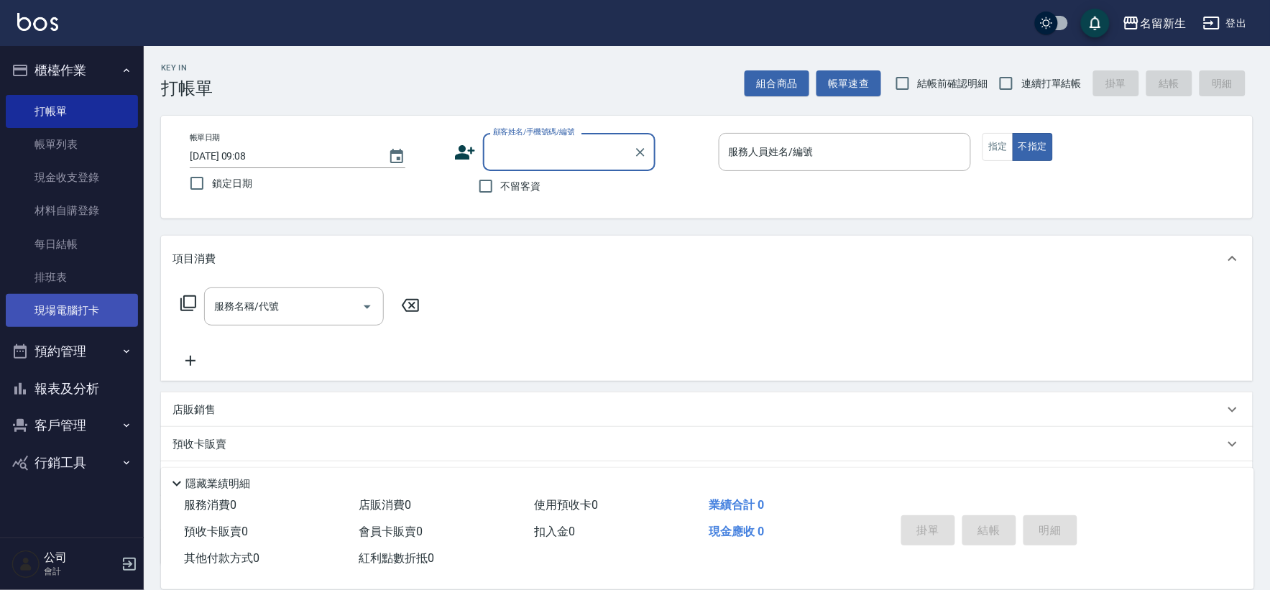
click at [86, 317] on link "現場電腦打卡" at bounding box center [72, 310] width 132 height 33
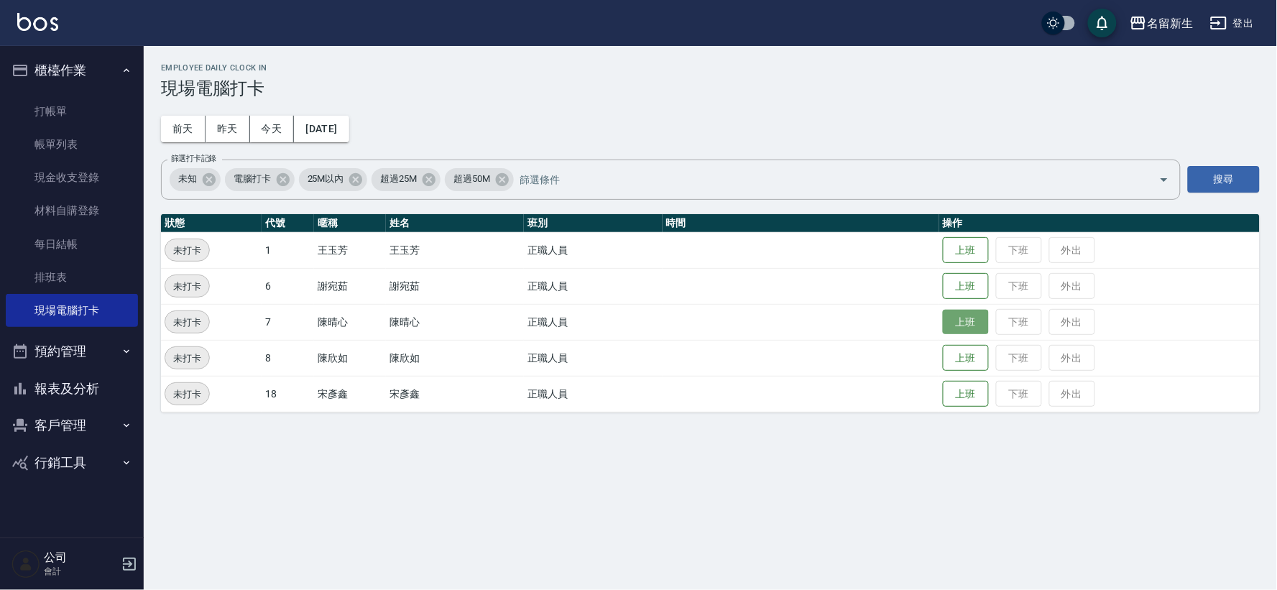
click at [954, 323] on button "上班" at bounding box center [966, 322] width 46 height 25
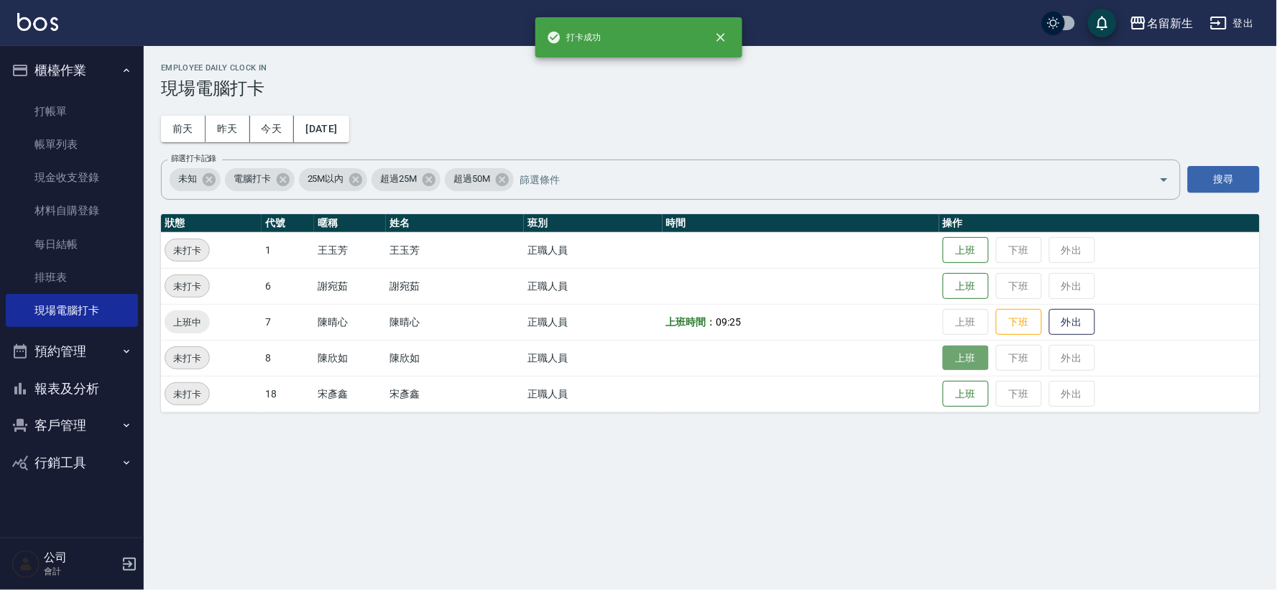
click at [963, 369] on button "上班" at bounding box center [966, 358] width 46 height 25
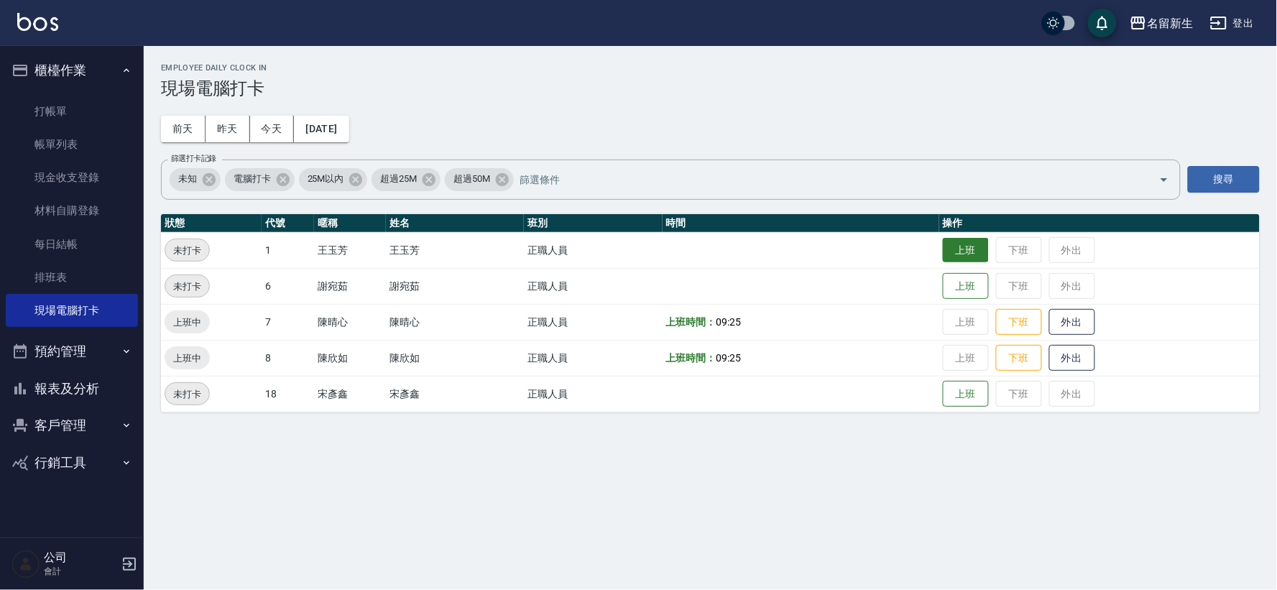
click at [958, 251] on button "上班" at bounding box center [966, 250] width 46 height 25
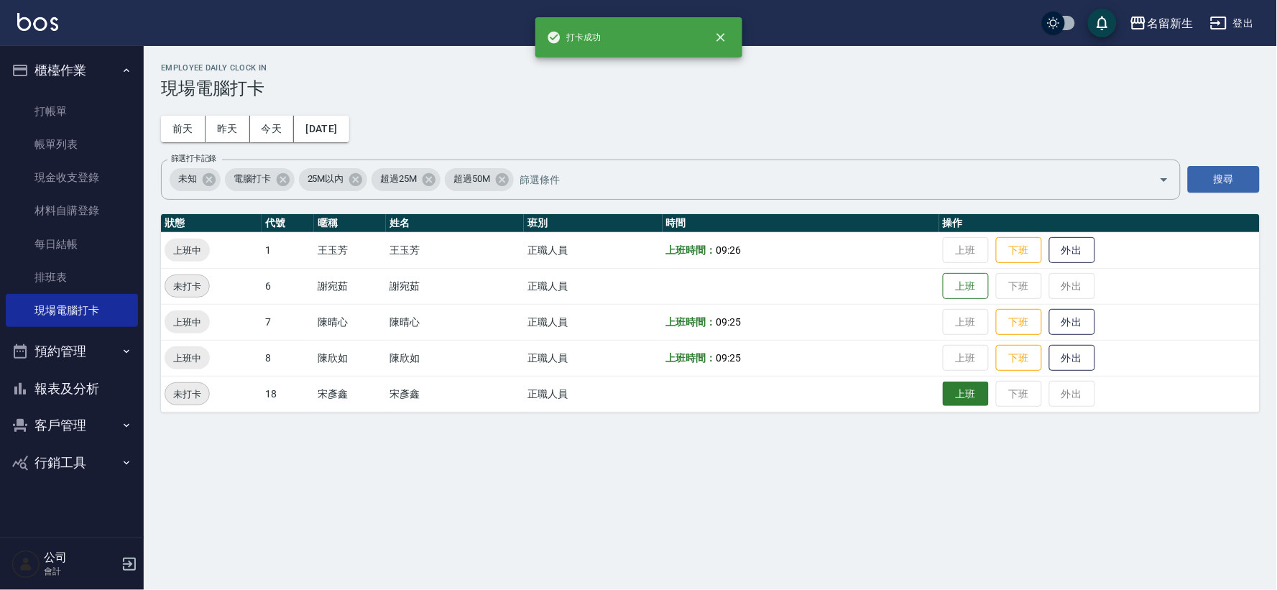
click at [952, 399] on button "上班" at bounding box center [966, 394] width 46 height 25
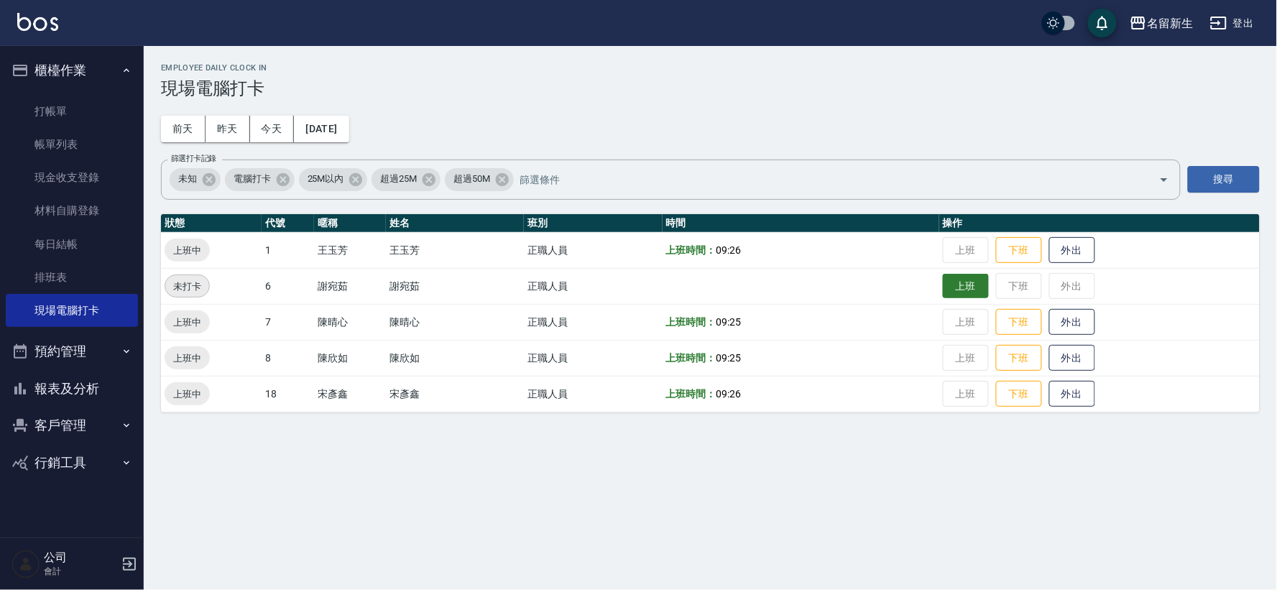
click at [956, 281] on button "上班" at bounding box center [966, 286] width 46 height 25
click at [92, 68] on button "櫃檯作業" at bounding box center [72, 70] width 132 height 37
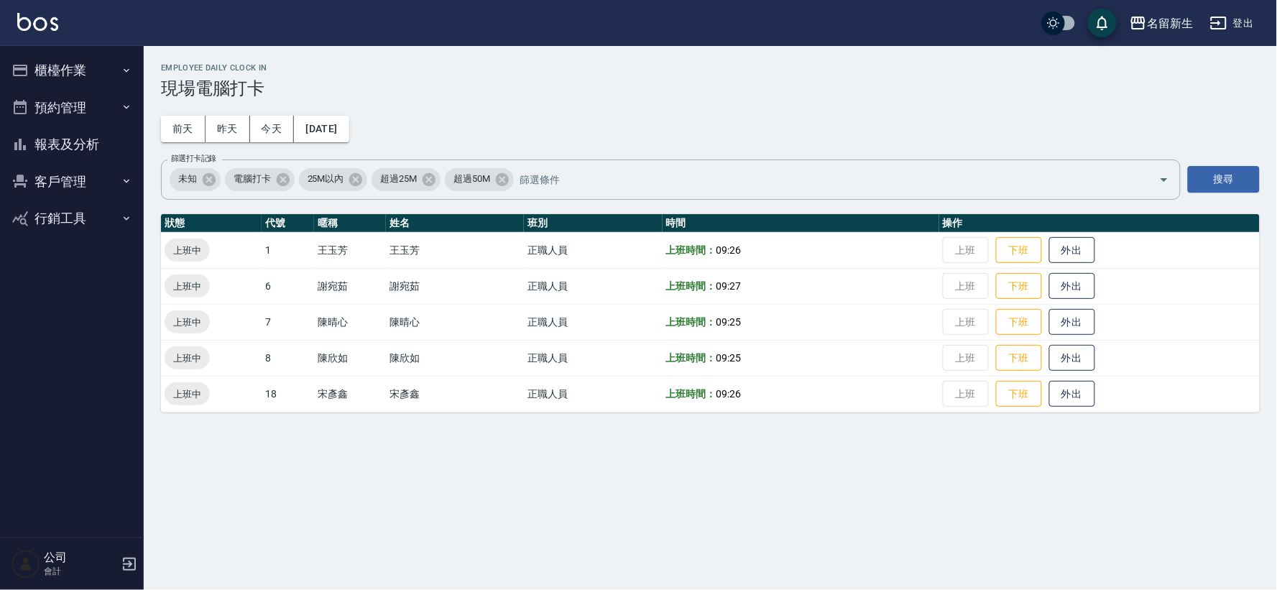
click at [79, 141] on button "報表及分析" at bounding box center [72, 144] width 132 height 37
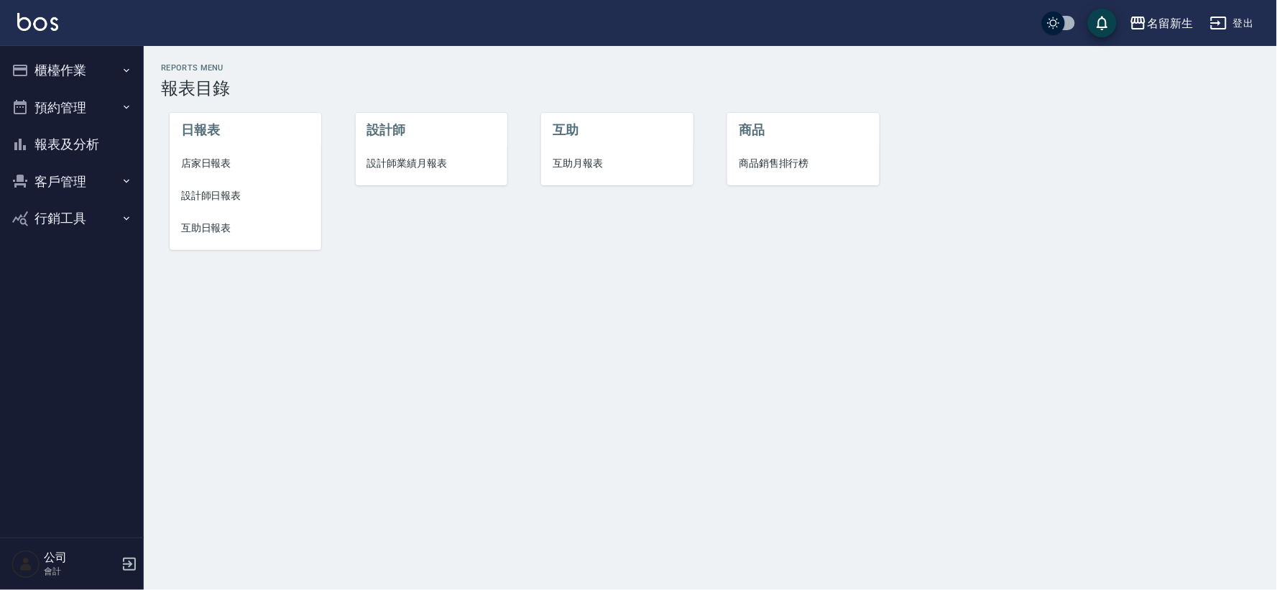
click at [214, 193] on span "設計師日報表" at bounding box center [245, 195] width 129 height 15
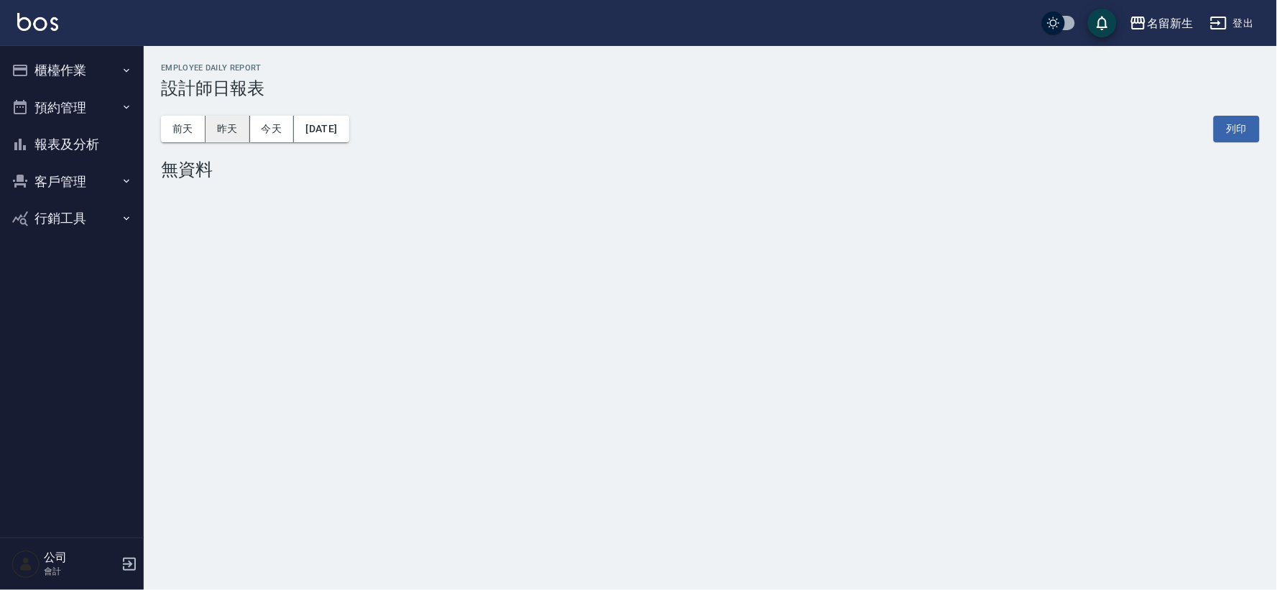
click at [228, 128] on button "昨天" at bounding box center [227, 129] width 45 height 27
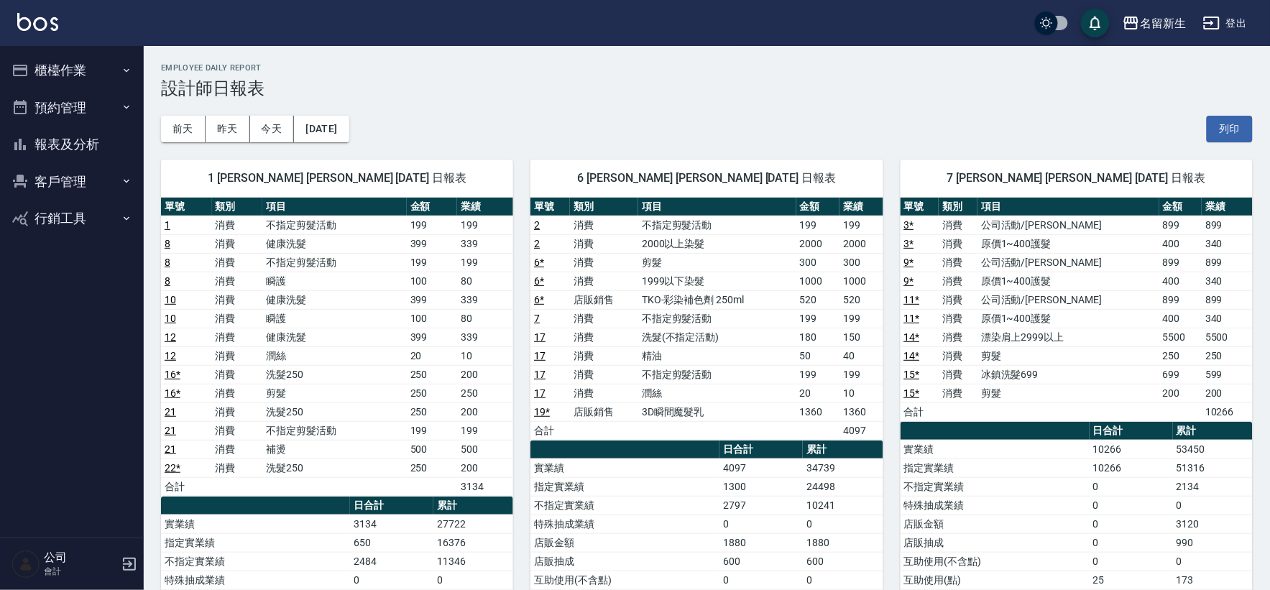
click at [80, 154] on button "報表及分析" at bounding box center [72, 144] width 132 height 37
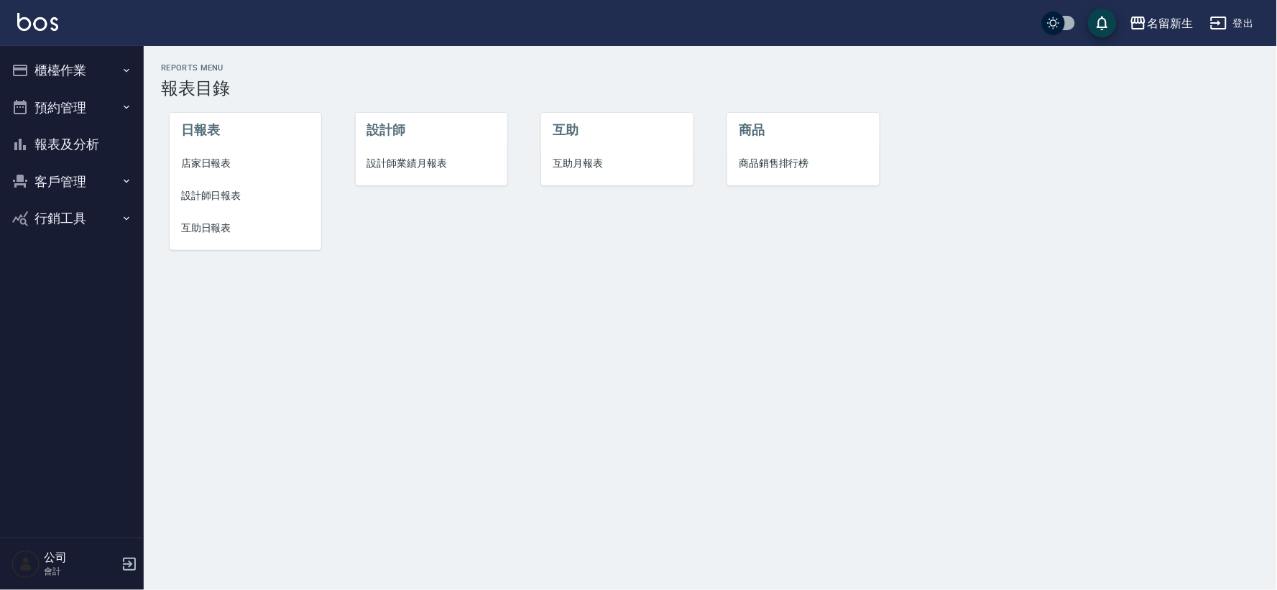
click at [422, 148] on li "設計師業績月報表" at bounding box center [432, 163] width 152 height 32
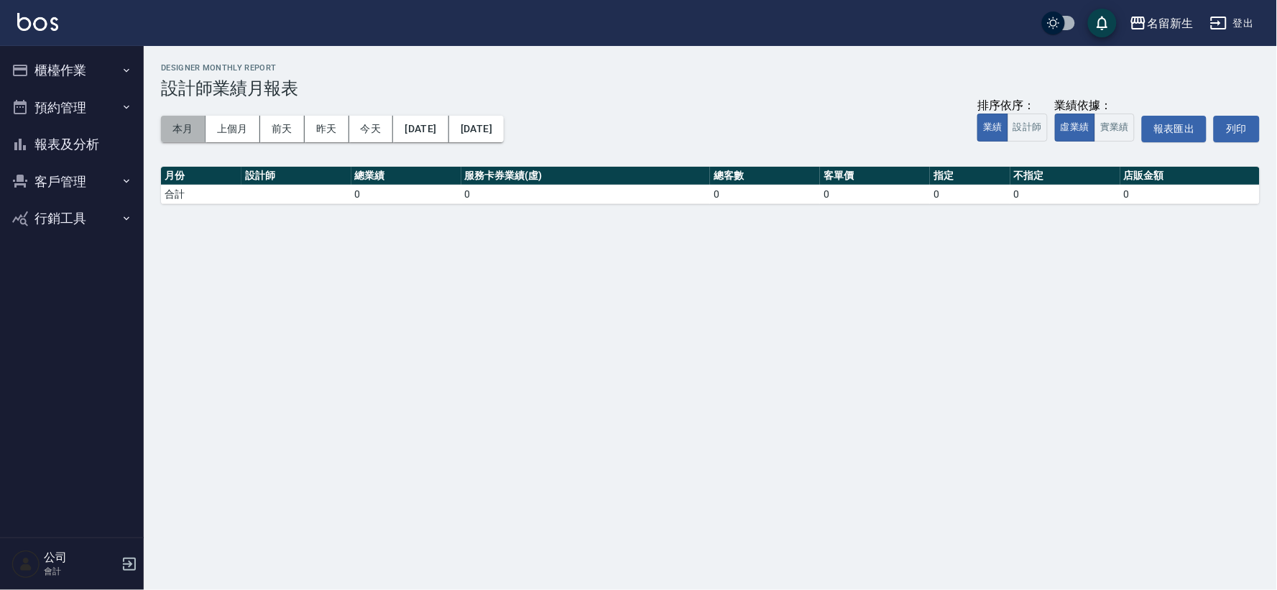
click at [183, 123] on button "本月" at bounding box center [183, 129] width 45 height 27
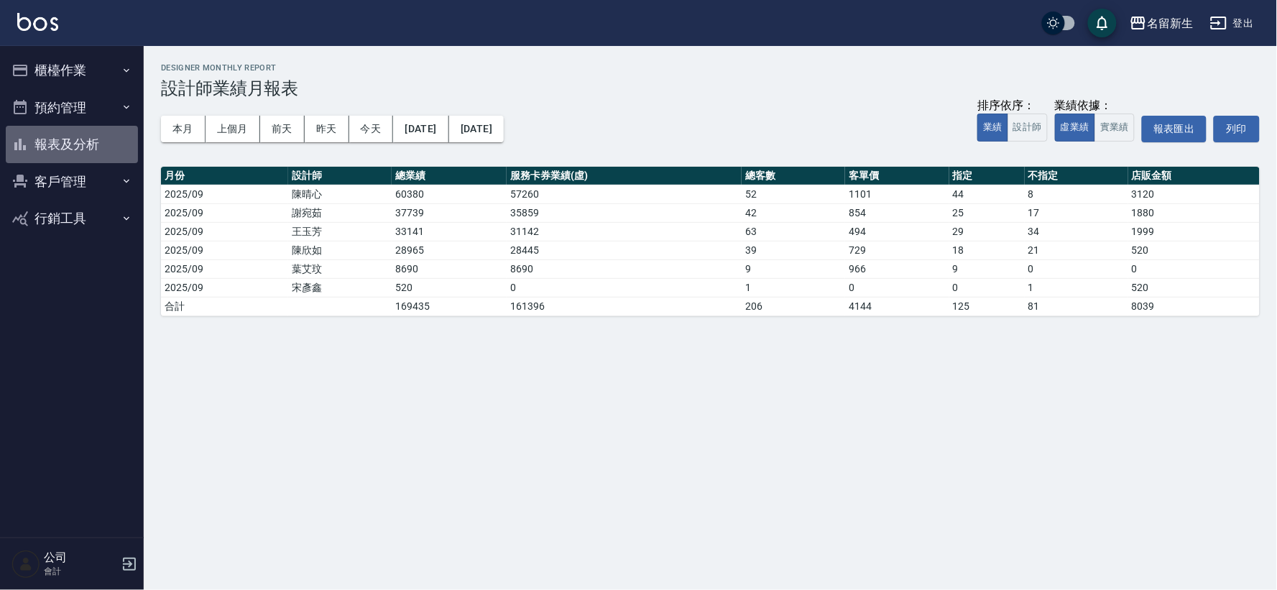
click at [97, 146] on button "報表及分析" at bounding box center [72, 144] width 132 height 37
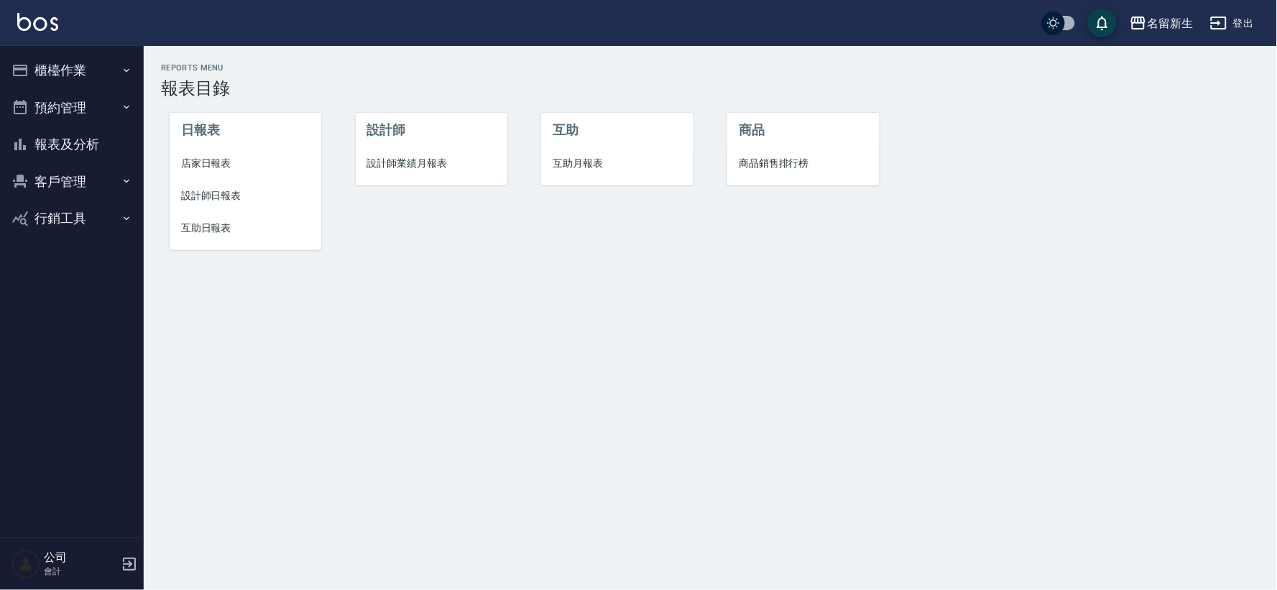
click at [74, 188] on button "客戶管理" at bounding box center [72, 181] width 132 height 37
click at [61, 217] on link "客戶列表" at bounding box center [72, 221] width 132 height 33
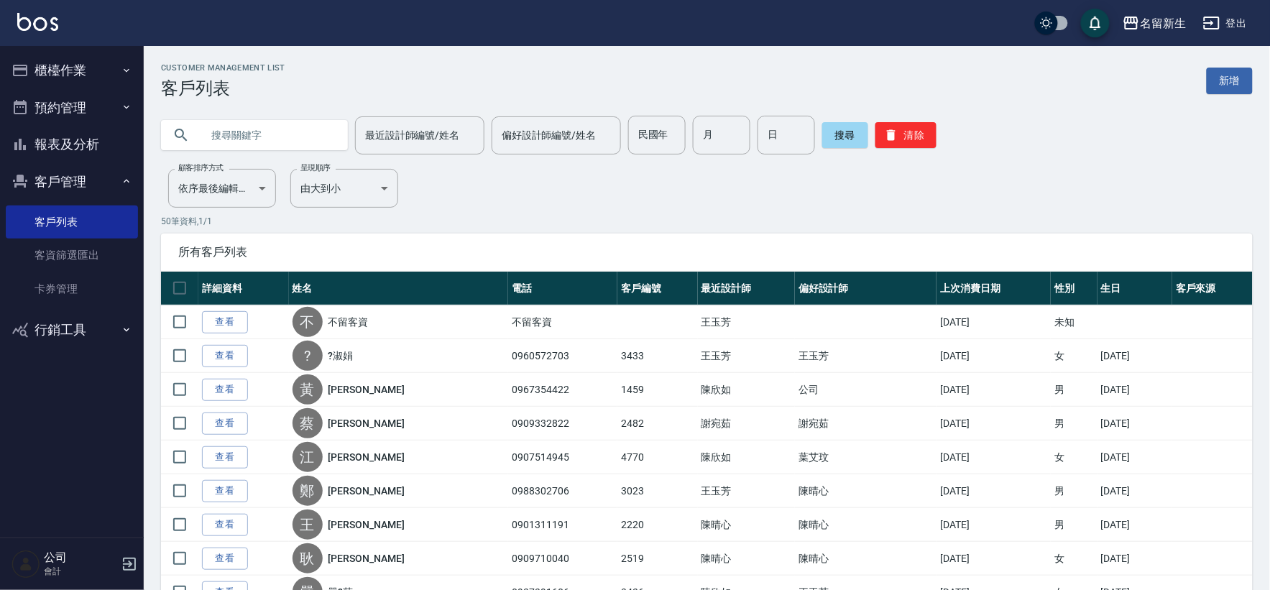
click at [39, 189] on button "客戶管理" at bounding box center [72, 181] width 132 height 37
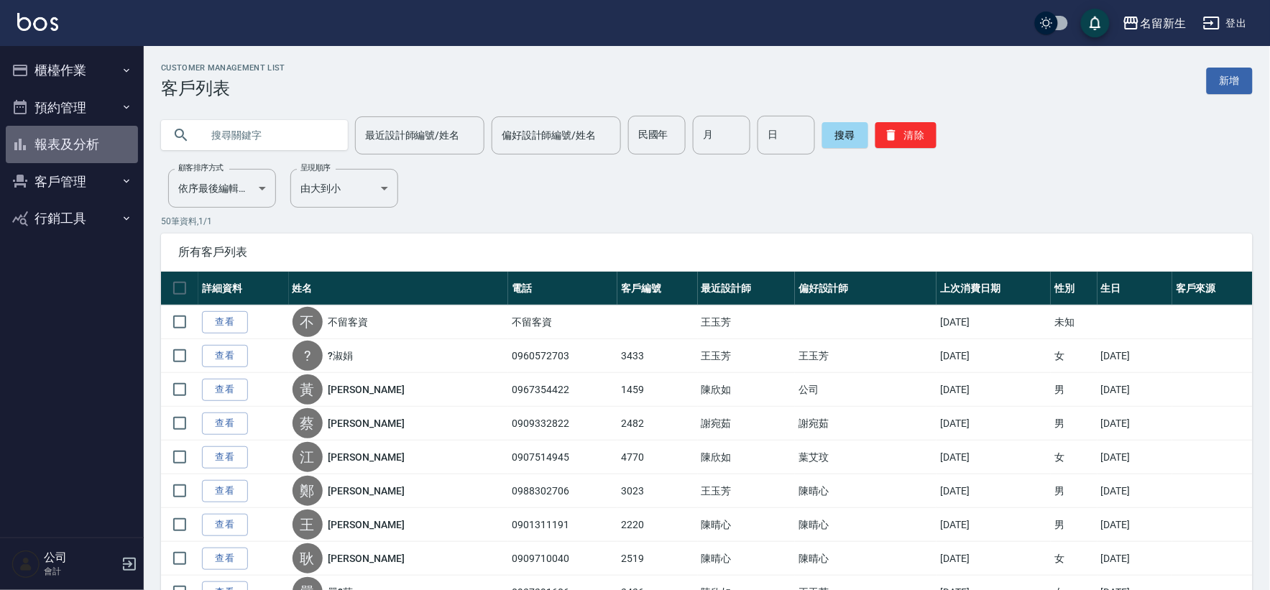
click at [61, 144] on button "報表及分析" at bounding box center [72, 144] width 132 height 37
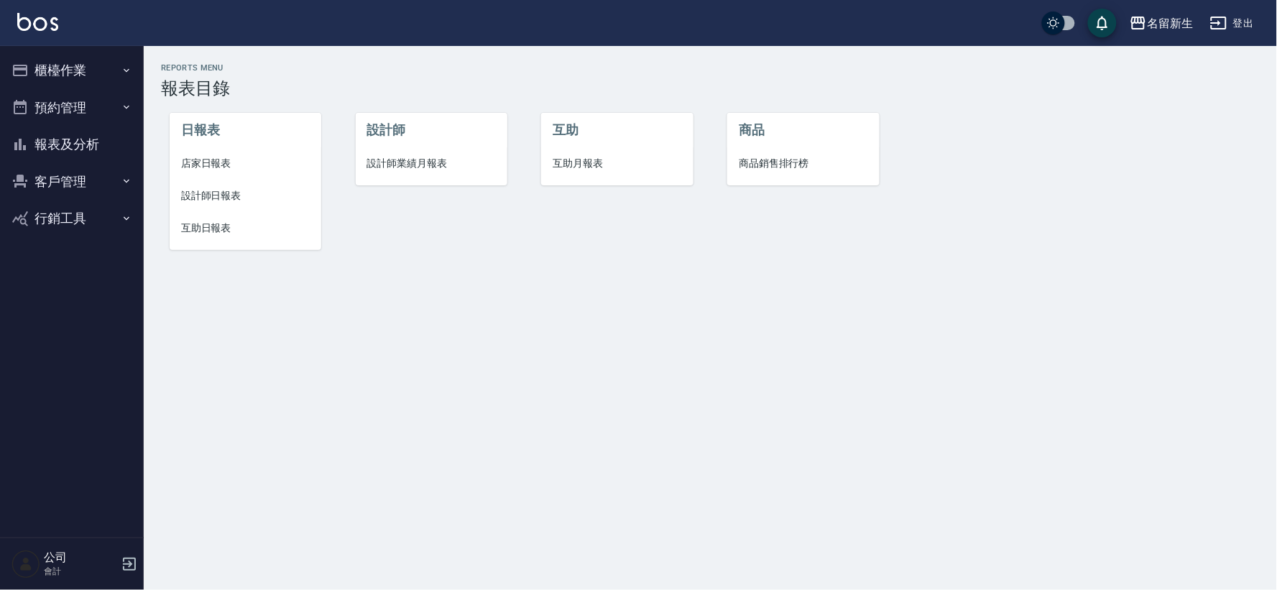
click at [200, 196] on span "設計師日報表" at bounding box center [245, 195] width 129 height 15
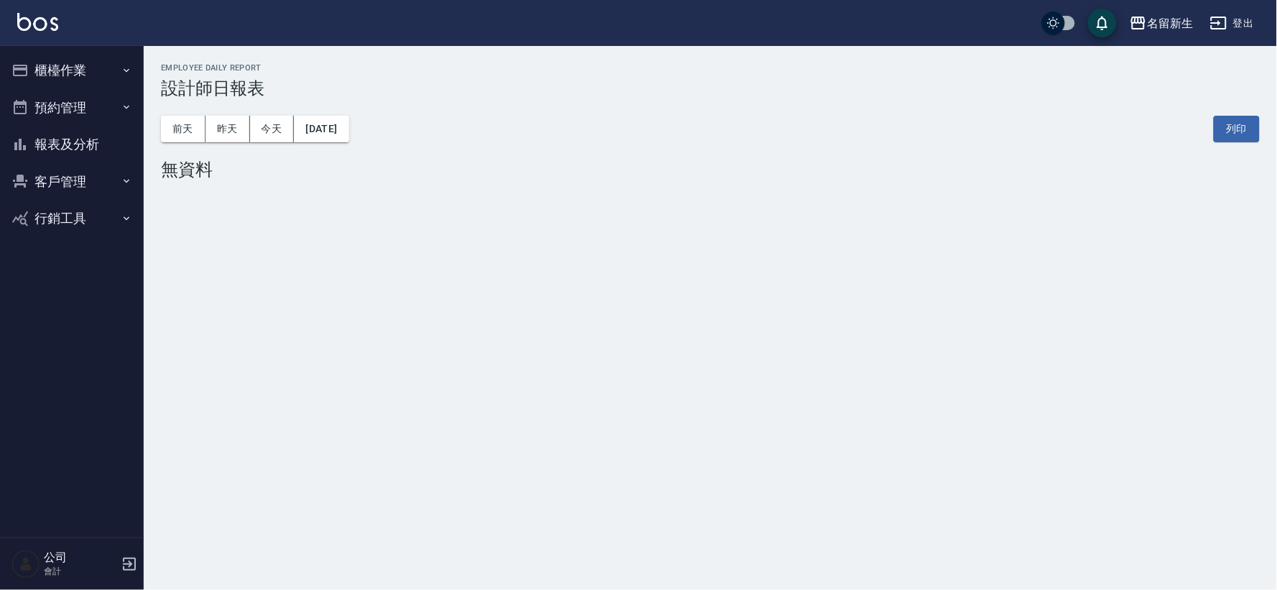
click at [82, 171] on button "客戶管理" at bounding box center [72, 181] width 132 height 37
click at [86, 216] on link "客戶列表" at bounding box center [72, 221] width 132 height 33
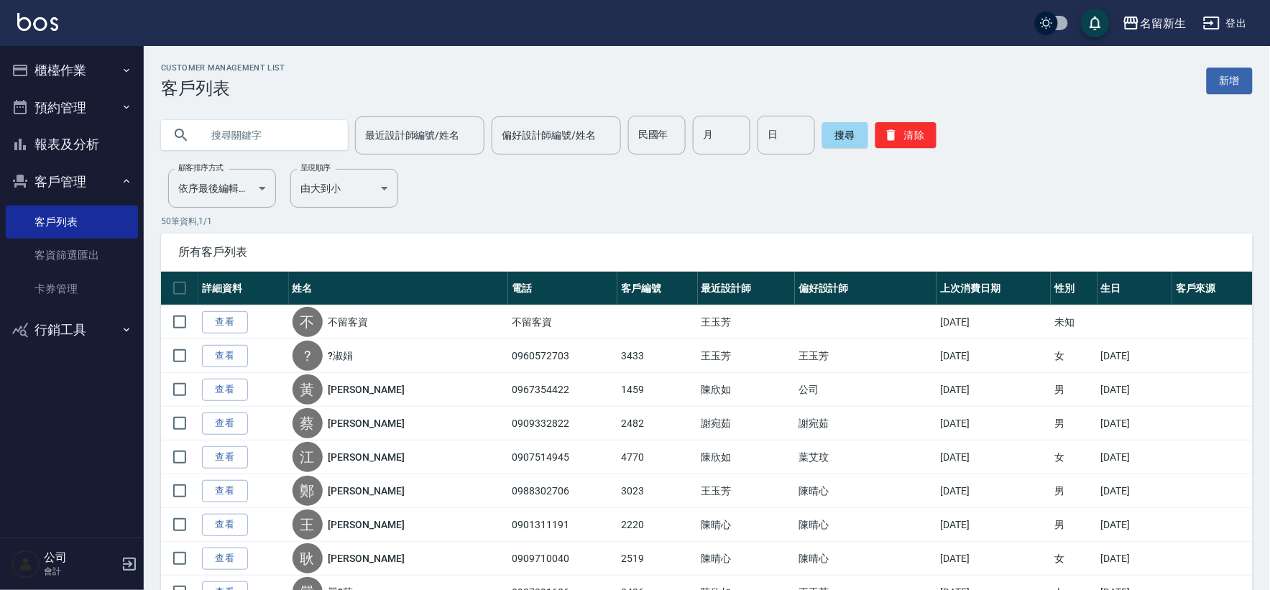
click at [83, 178] on button "客戶管理" at bounding box center [72, 181] width 132 height 37
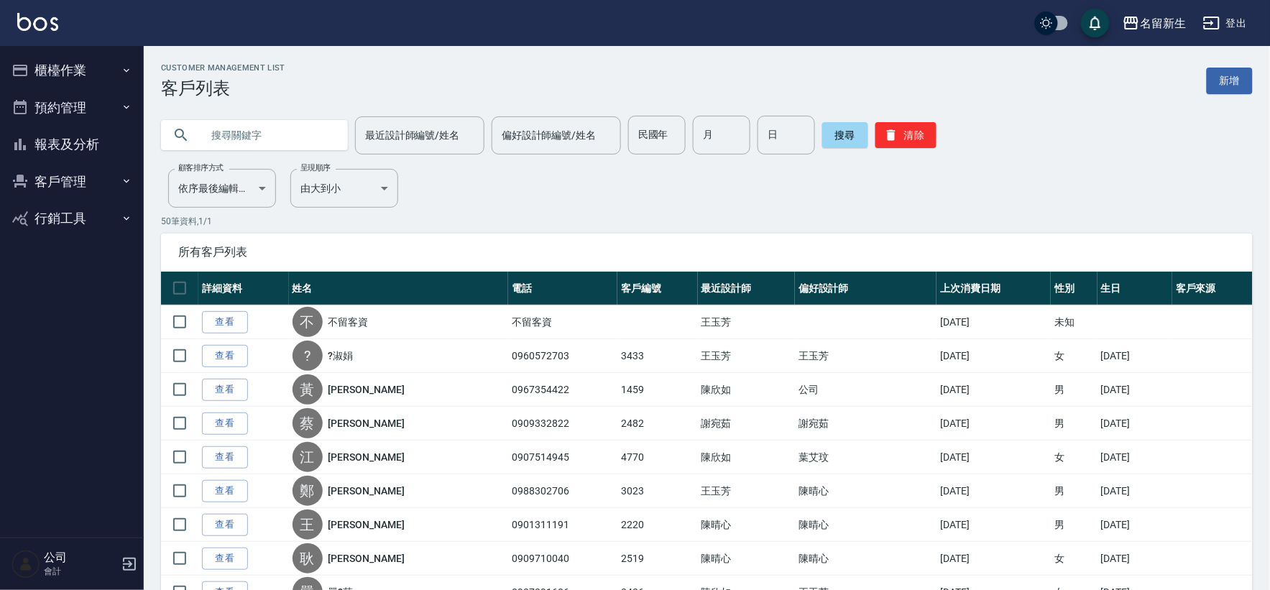
click at [83, 178] on button "客戶管理" at bounding box center [72, 181] width 132 height 37
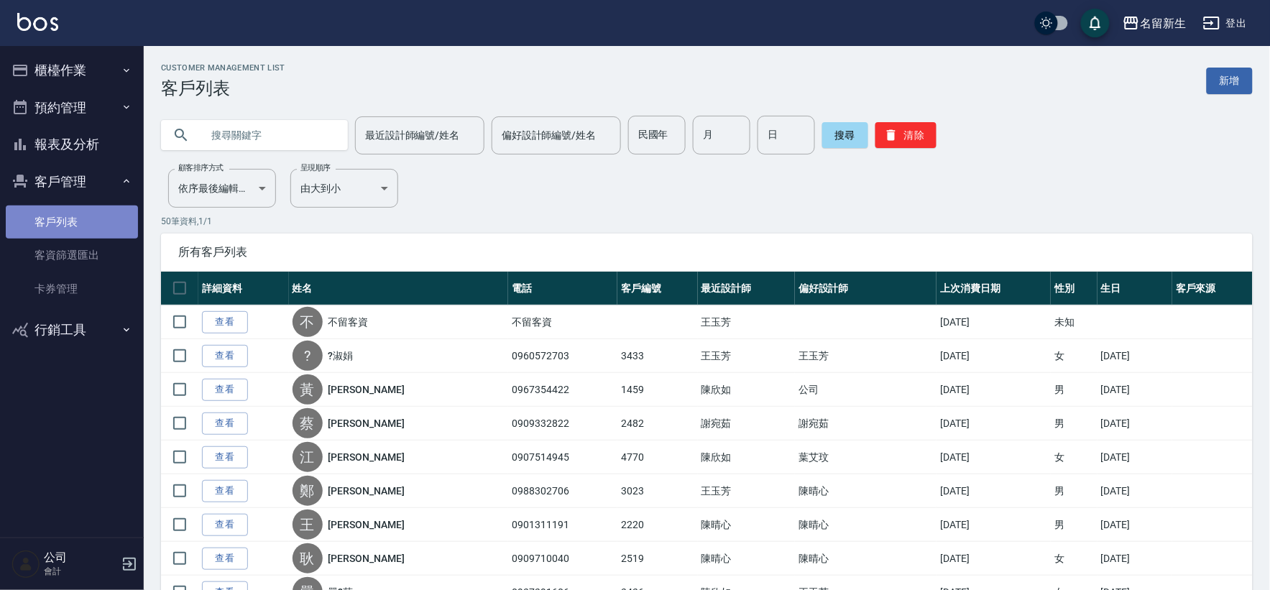
click at [63, 205] on link "客戶列表" at bounding box center [72, 221] width 132 height 33
click at [67, 188] on button "客戶管理" at bounding box center [72, 181] width 132 height 37
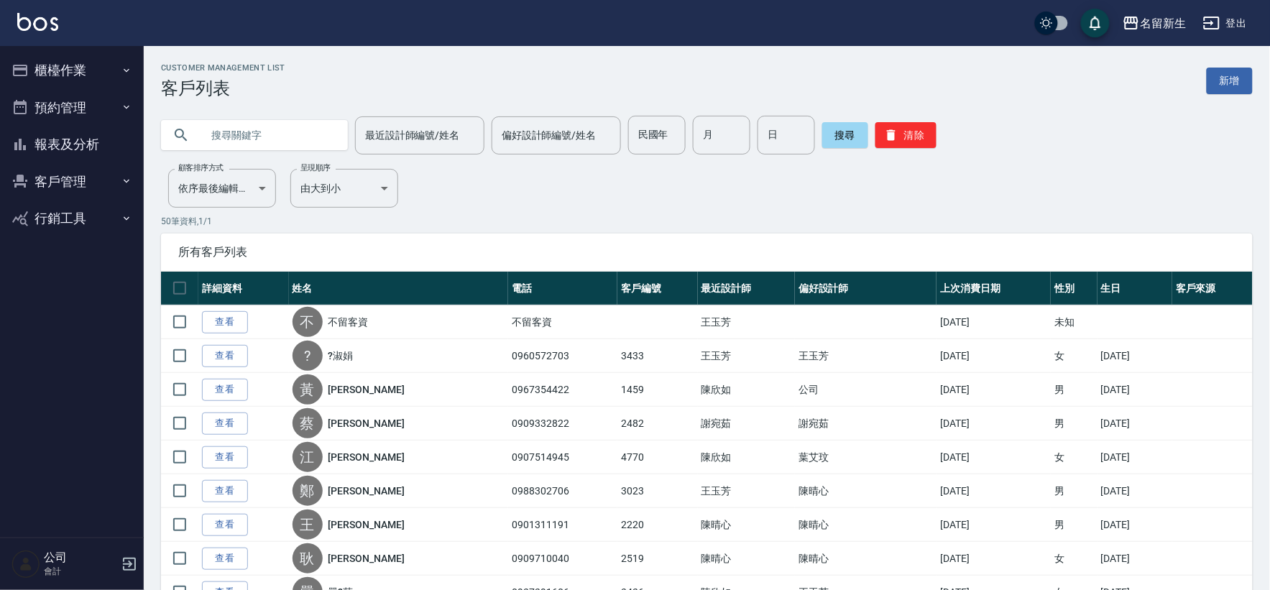
click at [68, 182] on button "客戶管理" at bounding box center [72, 181] width 132 height 37
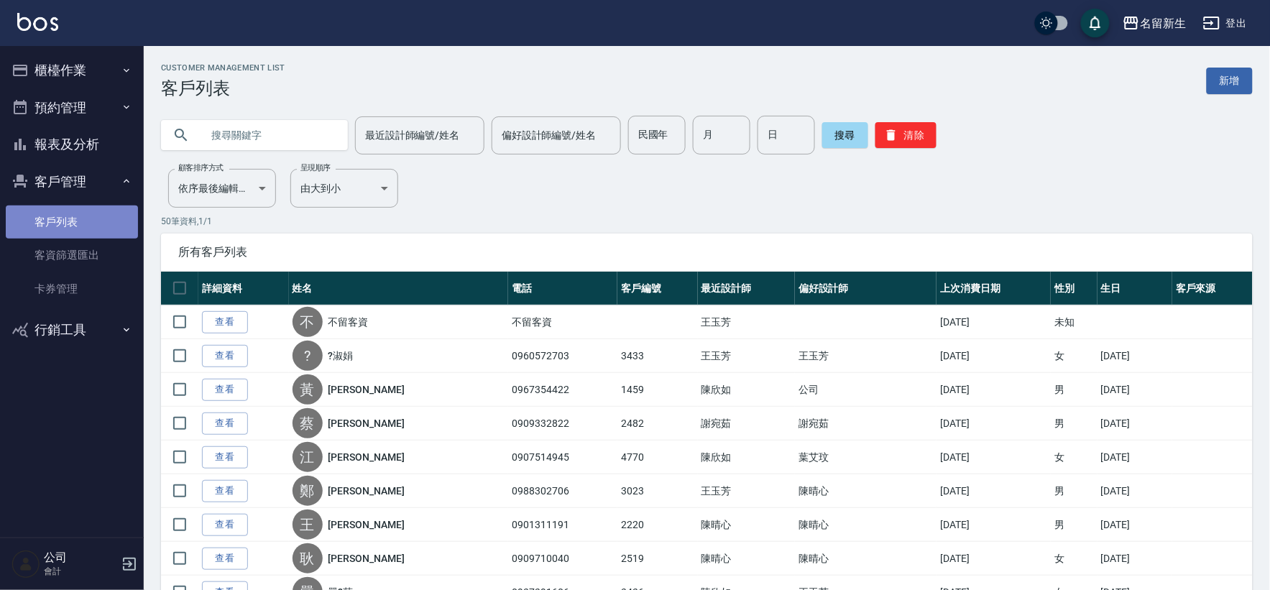
click at [84, 218] on link "客戶列表" at bounding box center [72, 221] width 132 height 33
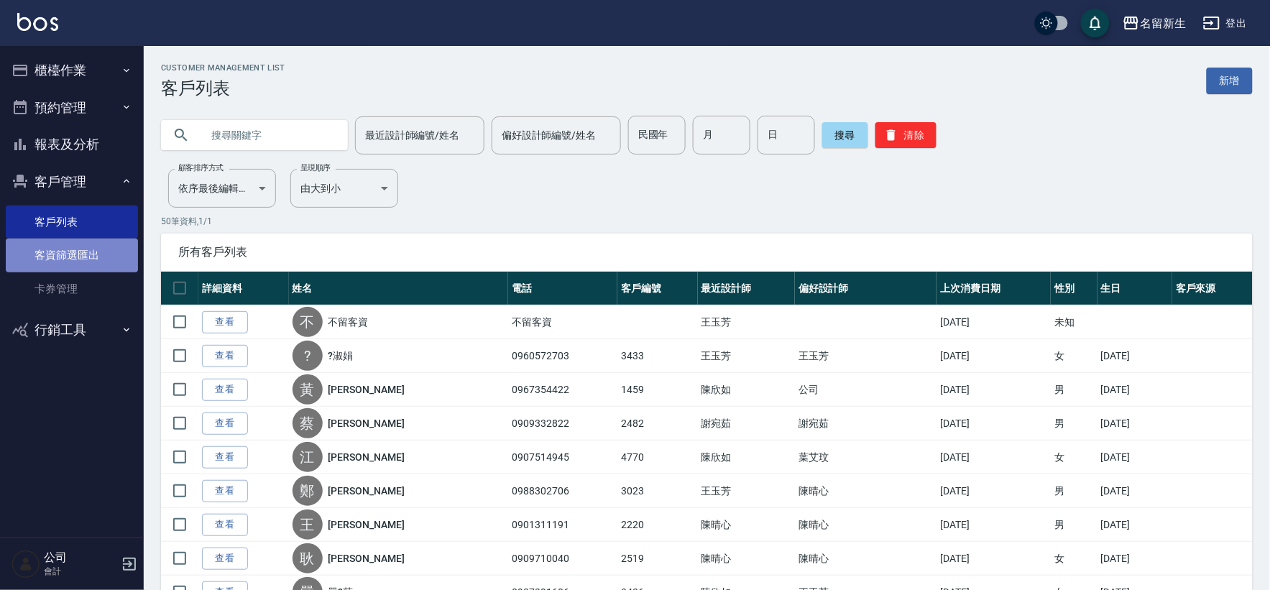
click at [90, 256] on link "客資篩選匯出" at bounding box center [72, 255] width 132 height 33
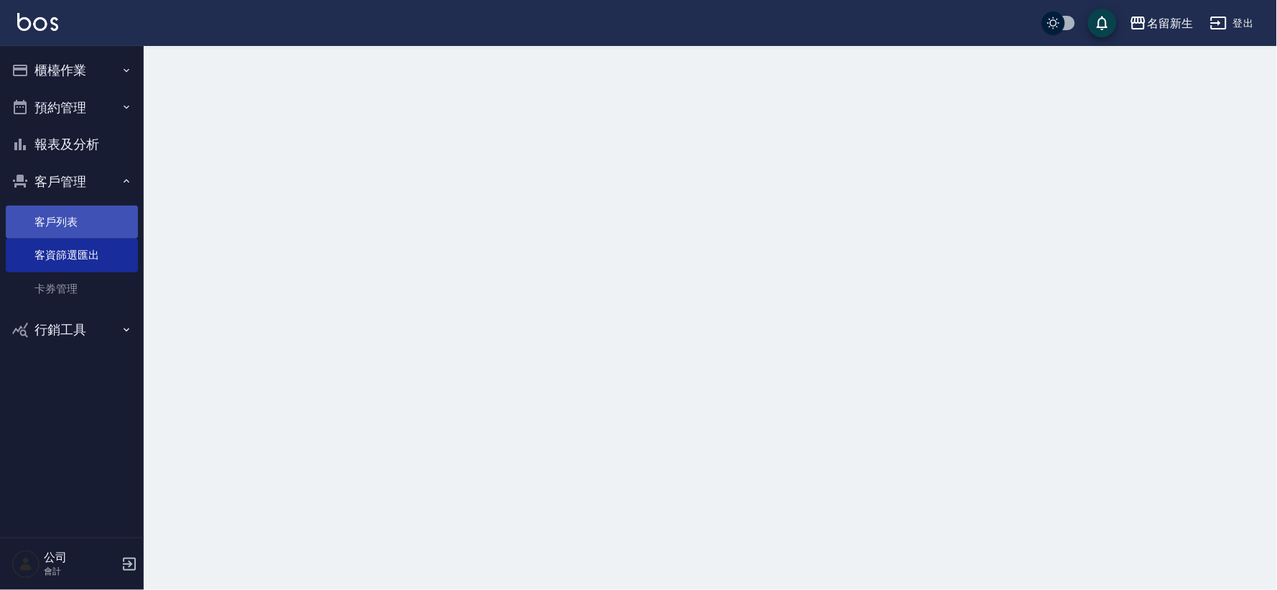
click at [96, 233] on link "客戶列表" at bounding box center [72, 221] width 132 height 33
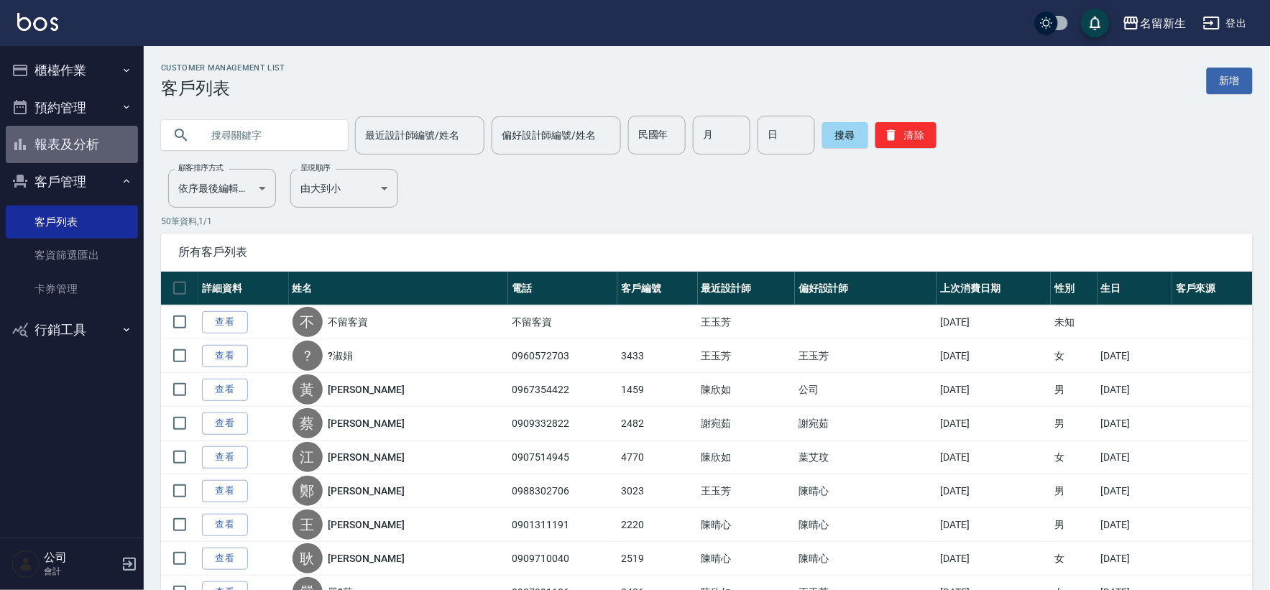
click at [73, 138] on button "報表及分析" at bounding box center [72, 144] width 132 height 37
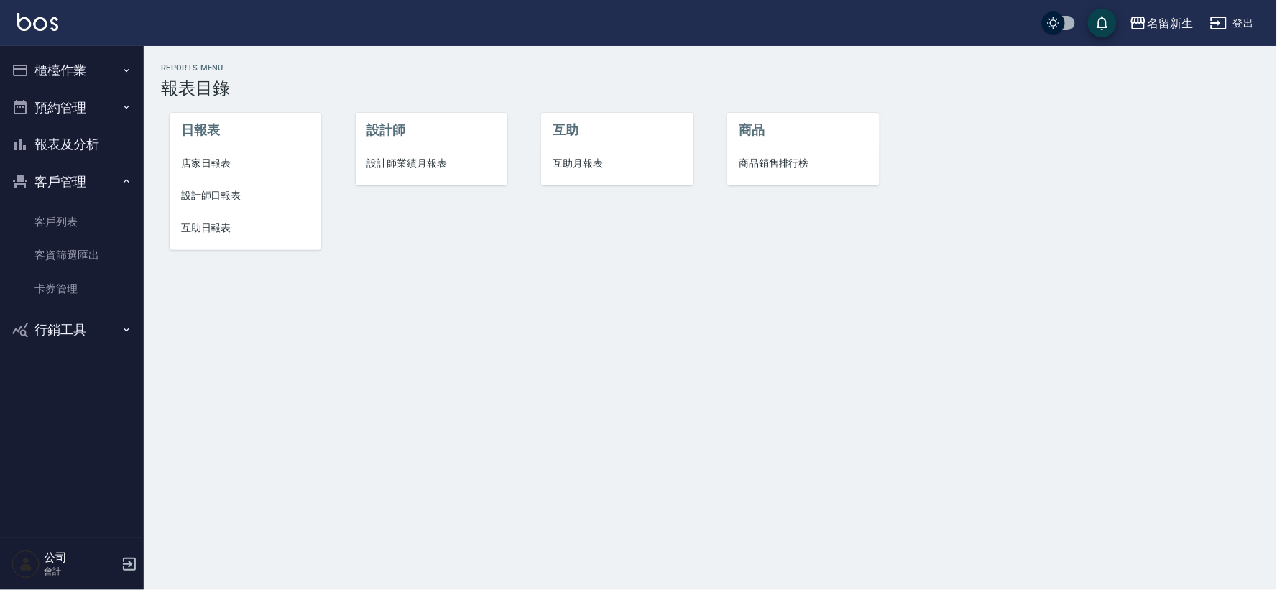
click at [213, 198] on span "設計師日報表" at bounding box center [245, 195] width 129 height 15
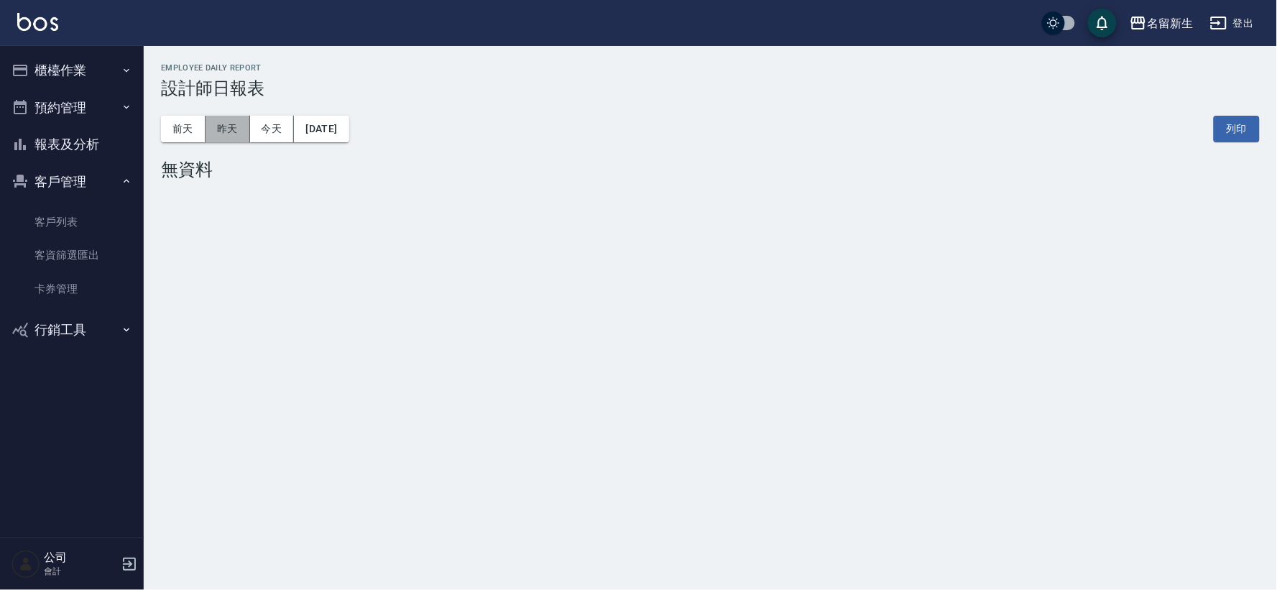
click at [236, 131] on button "昨天" at bounding box center [227, 129] width 45 height 27
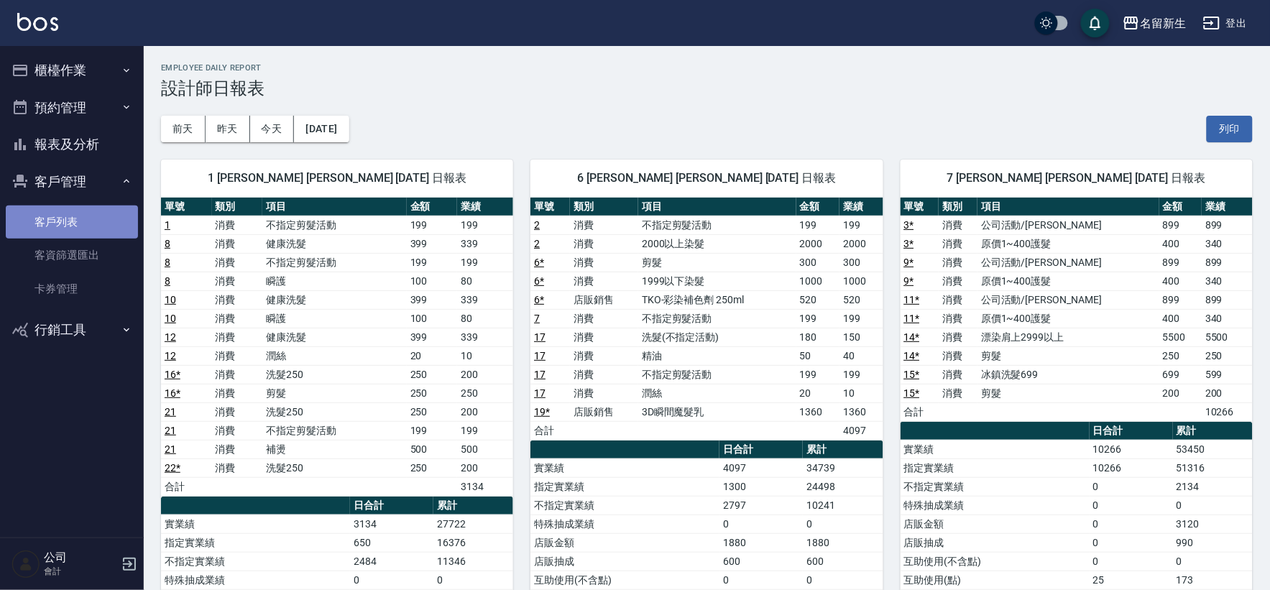
click at [80, 221] on link "客戶列表" at bounding box center [72, 221] width 132 height 33
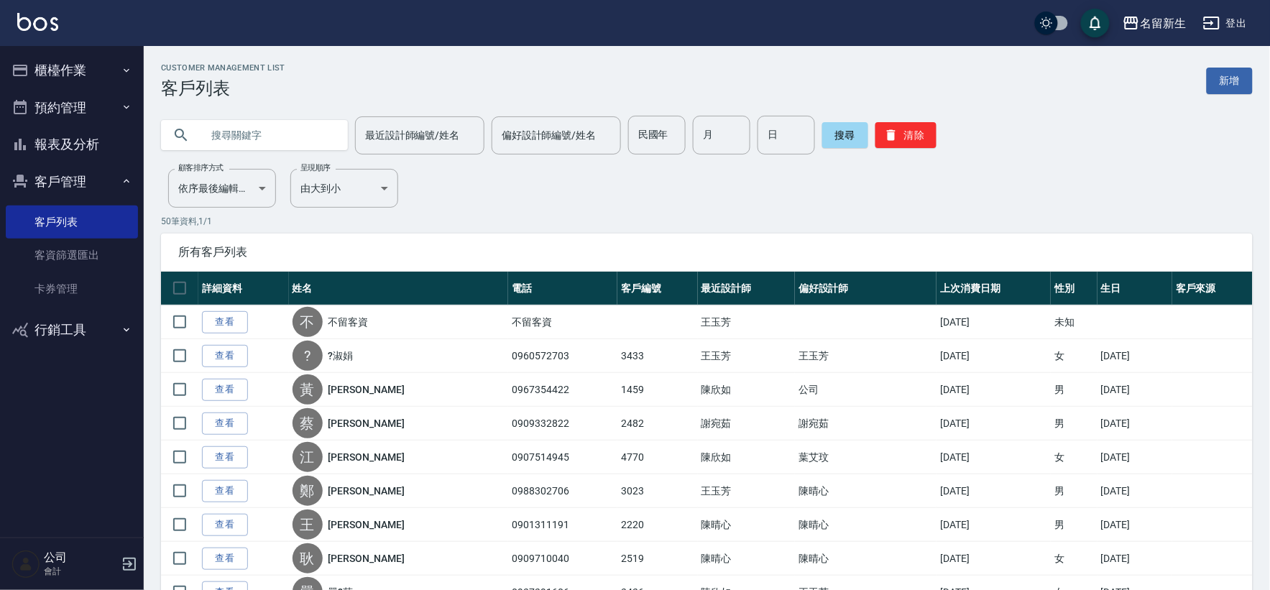
click at [78, 181] on button "客戶管理" at bounding box center [72, 181] width 132 height 37
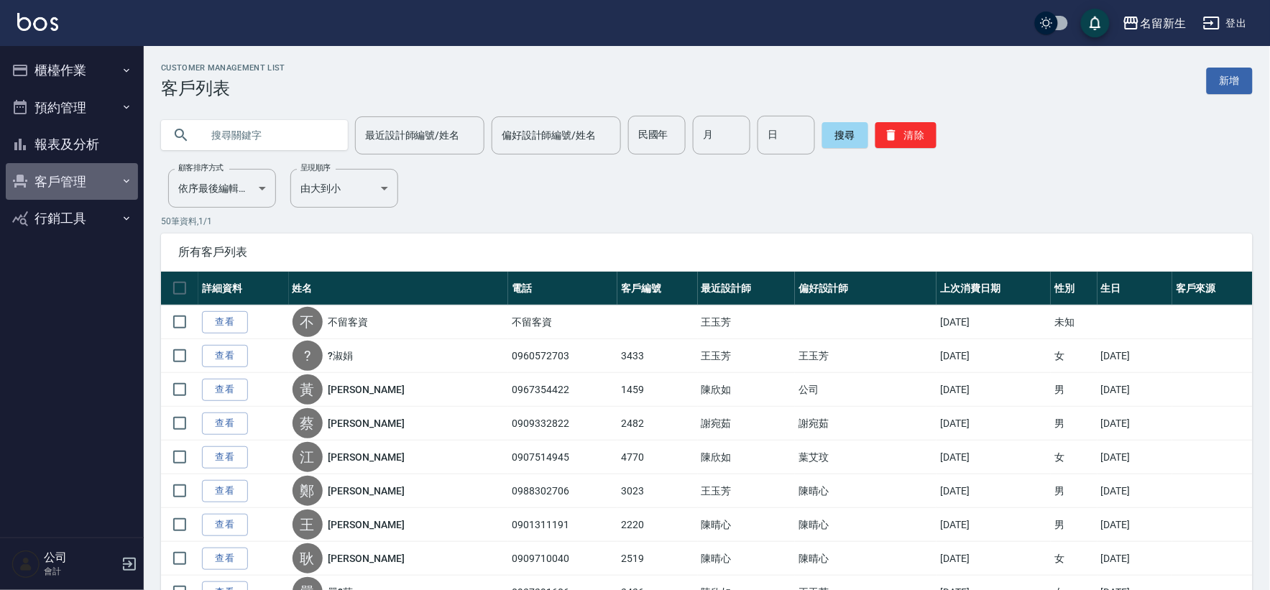
click at [78, 180] on button "客戶管理" at bounding box center [72, 181] width 132 height 37
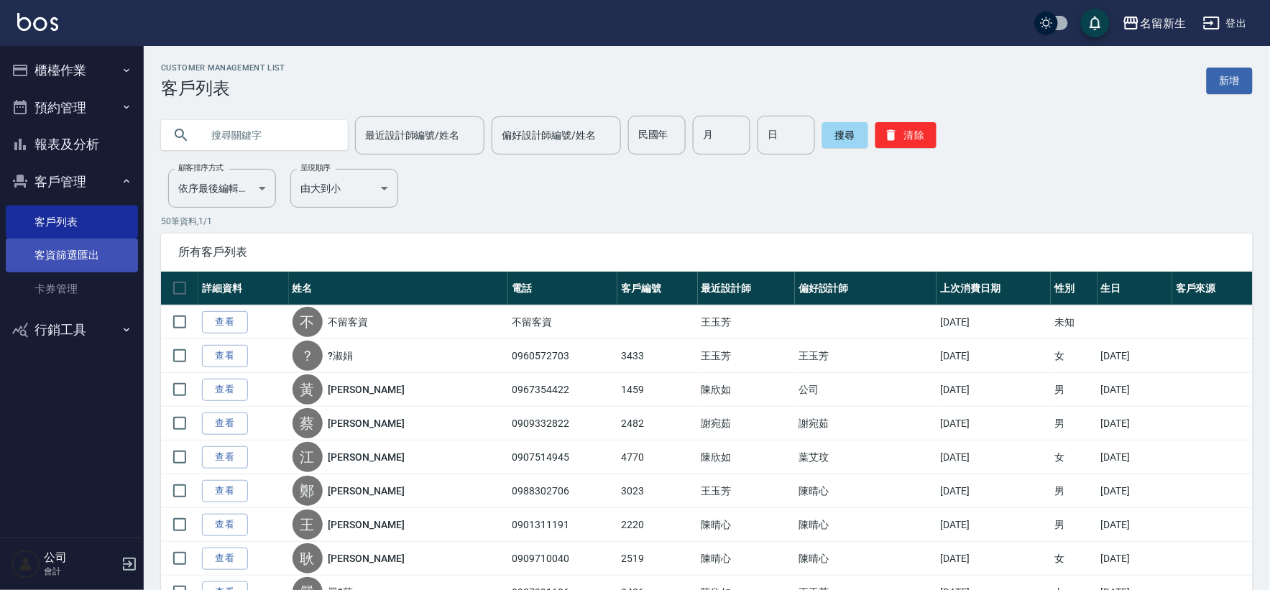
click at [63, 255] on link "客資篩選匯出" at bounding box center [72, 255] width 132 height 33
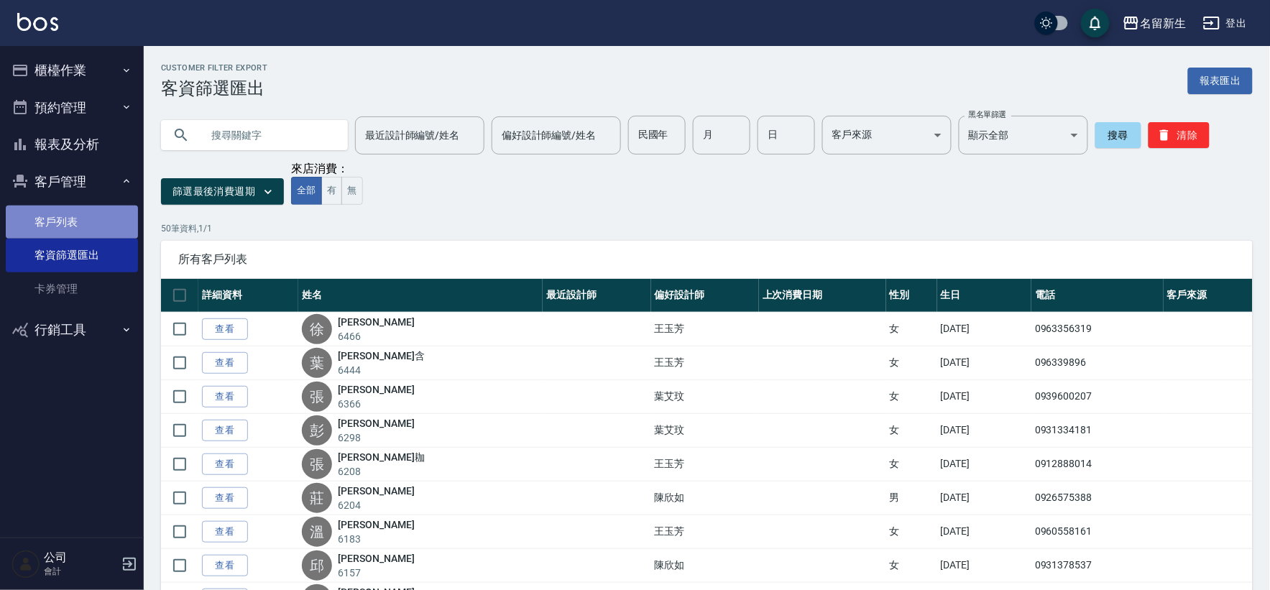
click at [98, 210] on link "客戶列表" at bounding box center [72, 221] width 132 height 33
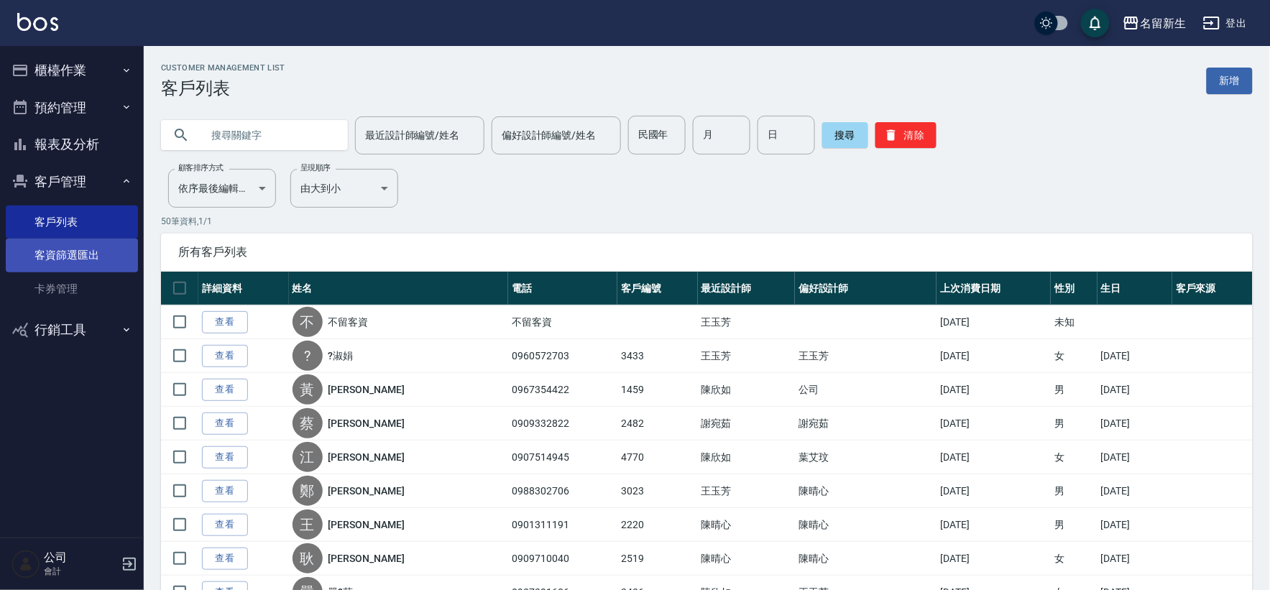
click at [61, 254] on link "客資篩選匯出" at bounding box center [72, 255] width 132 height 33
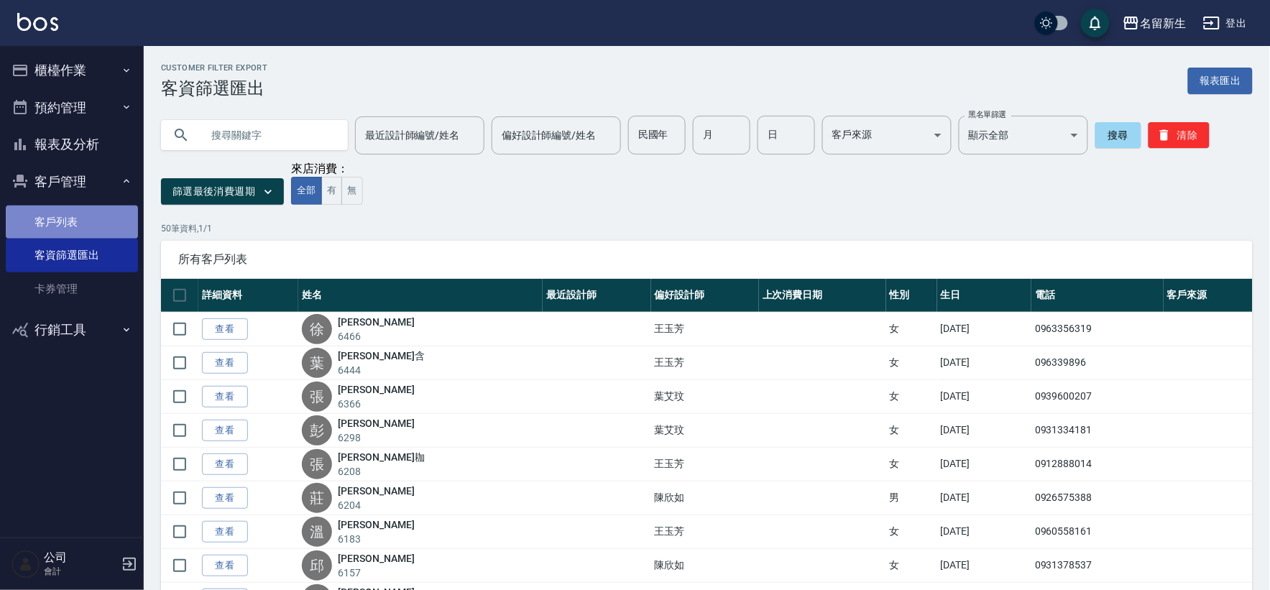
click at [88, 219] on link "客戶列表" at bounding box center [72, 221] width 132 height 33
